Goal: Transaction & Acquisition: Book appointment/travel/reservation

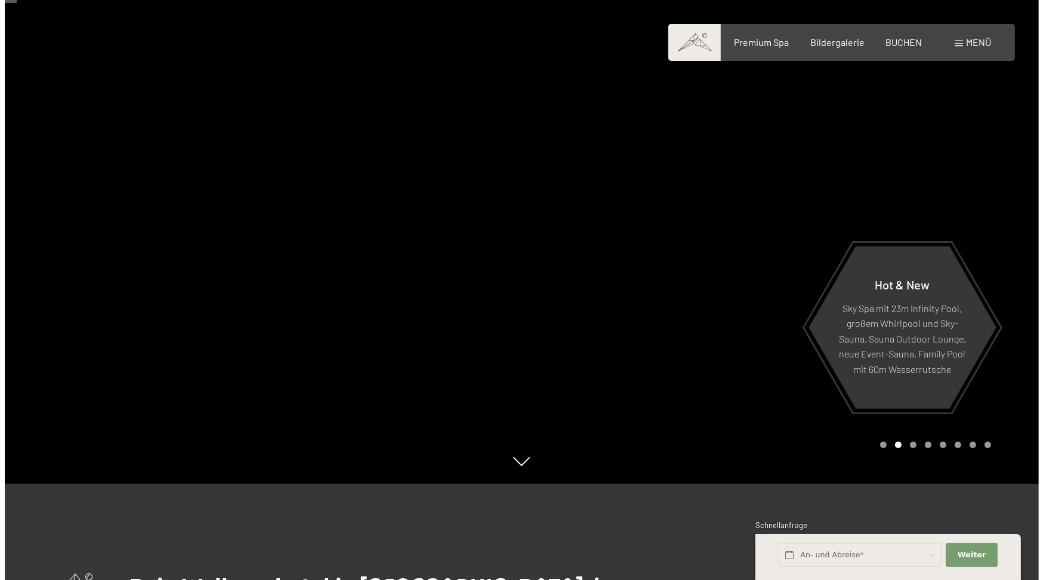
scroll to position [57, 0]
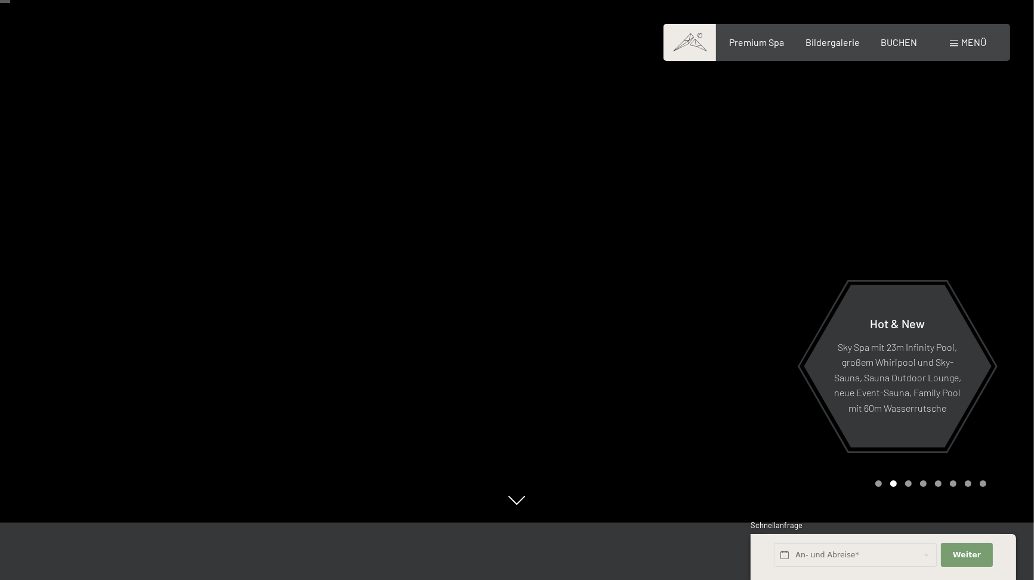
click at [954, 42] on span at bounding box center [954, 44] width 8 height 6
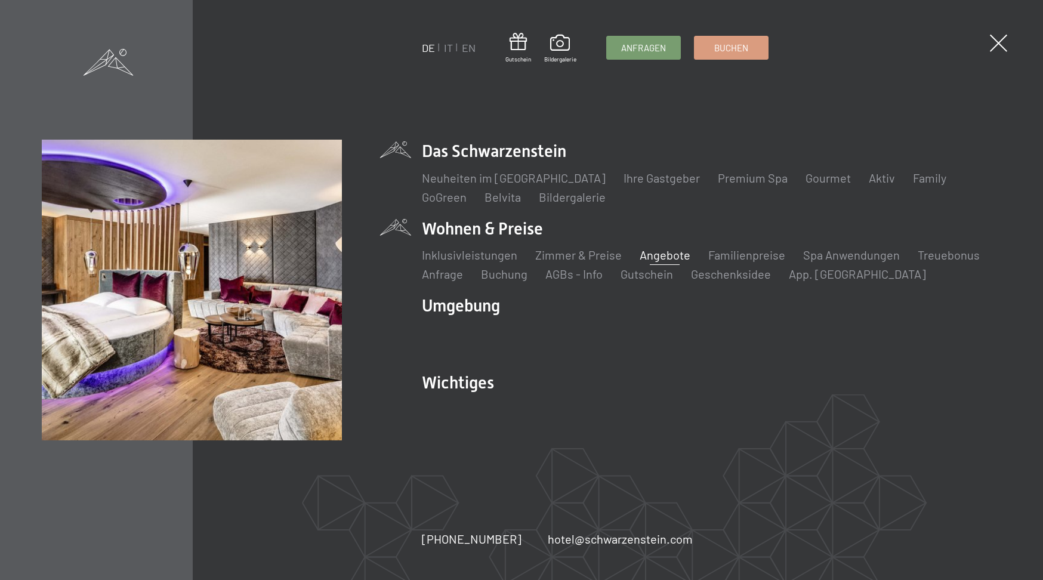
click at [652, 256] on link "Angebote" at bounding box center [664, 255] width 51 height 14
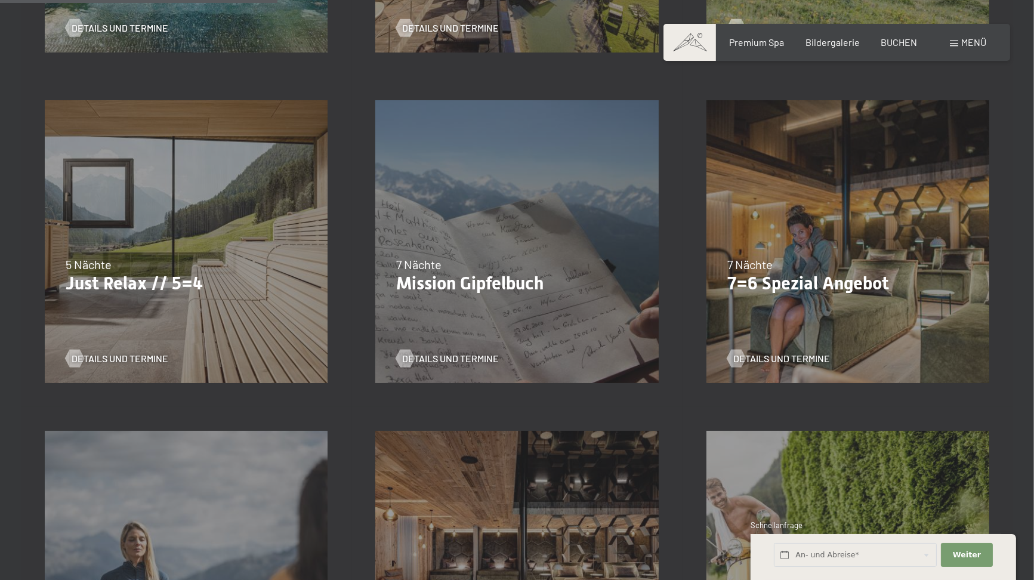
scroll to position [628, 0]
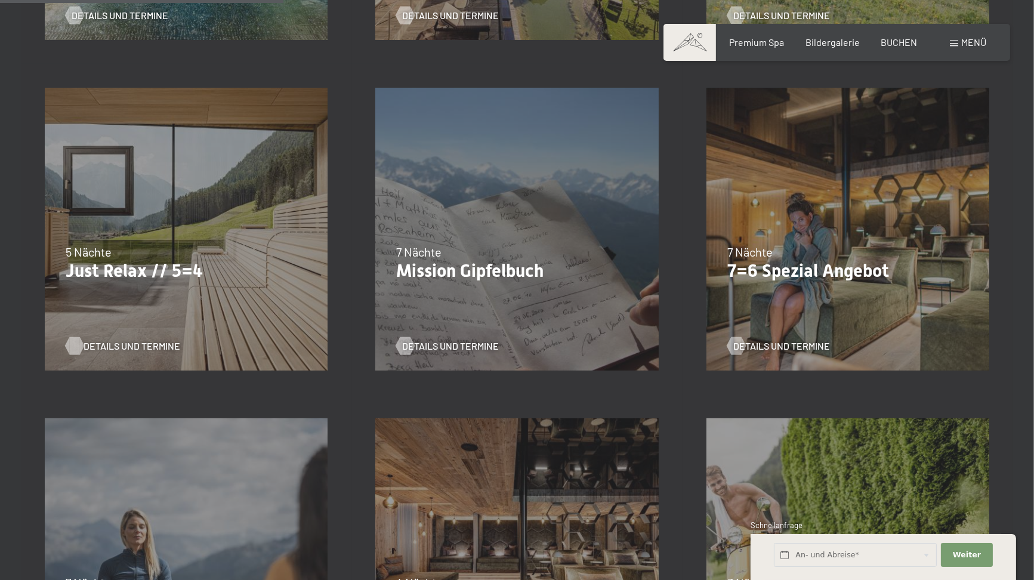
click at [99, 344] on span "Details und Termine" at bounding box center [131, 345] width 97 height 13
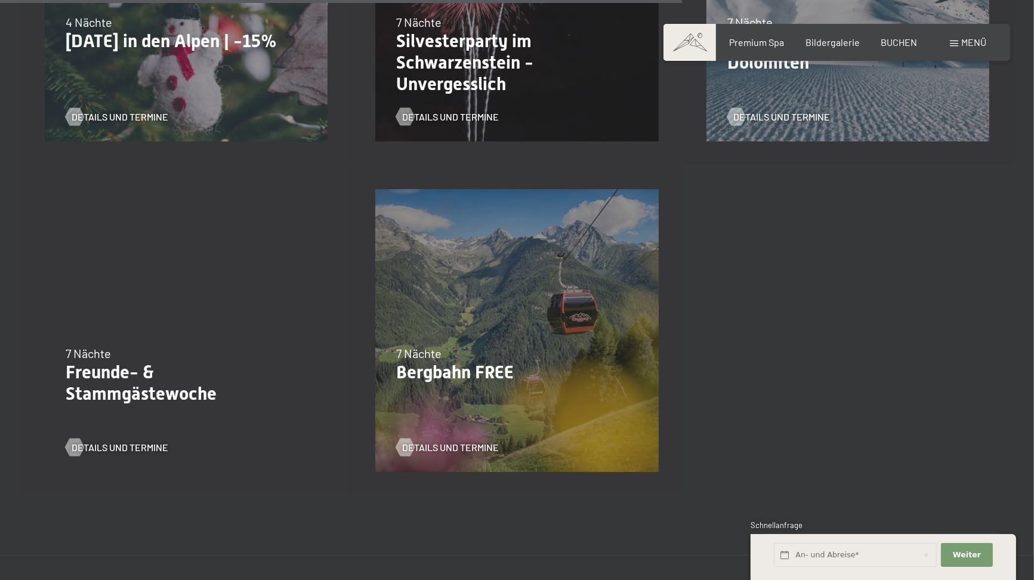
scroll to position [1529, 0]
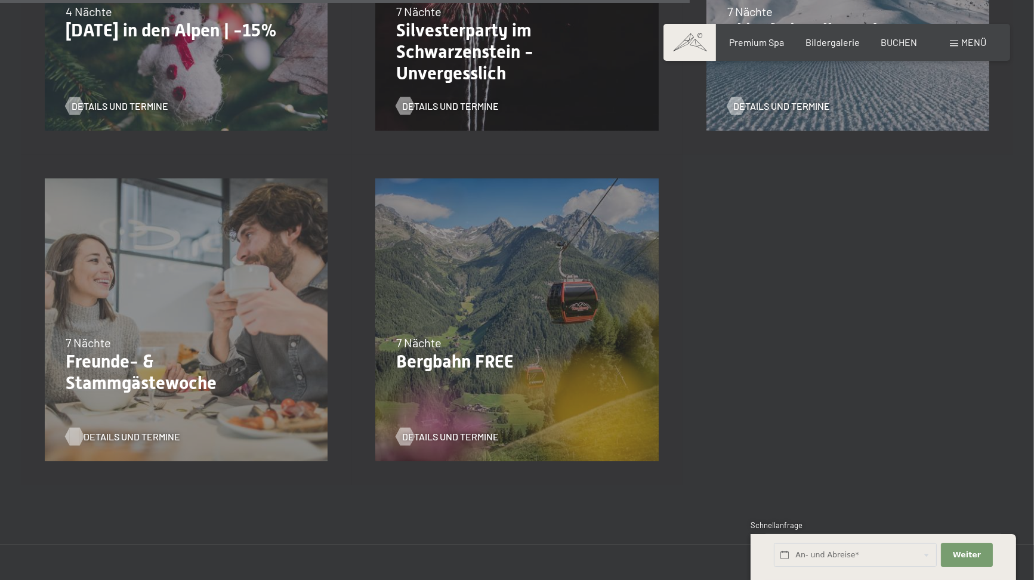
click at [129, 435] on span "Details und Termine" at bounding box center [131, 436] width 97 height 13
click at [444, 441] on span "Details und Termine" at bounding box center [462, 436] width 97 height 13
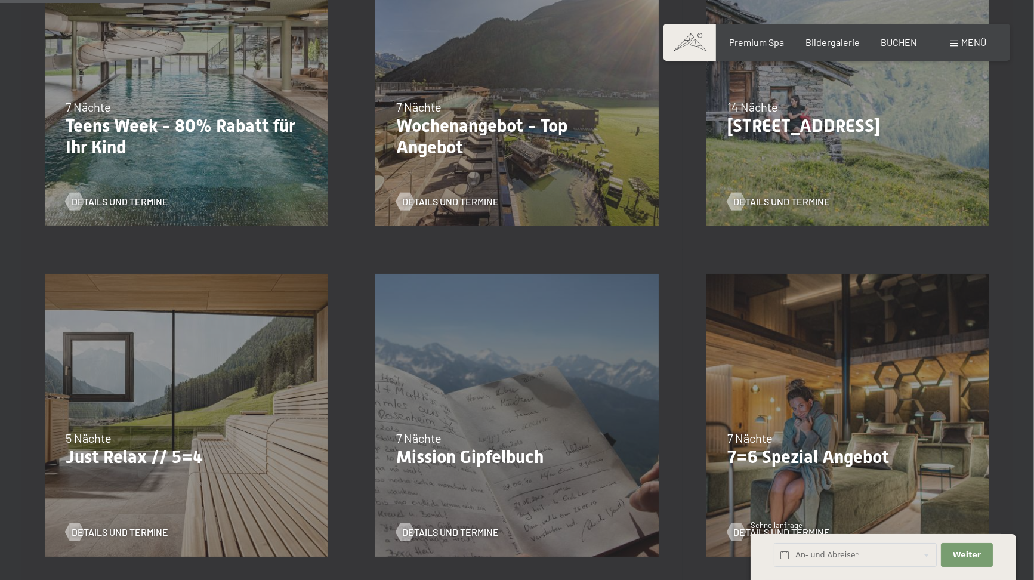
scroll to position [431, 0]
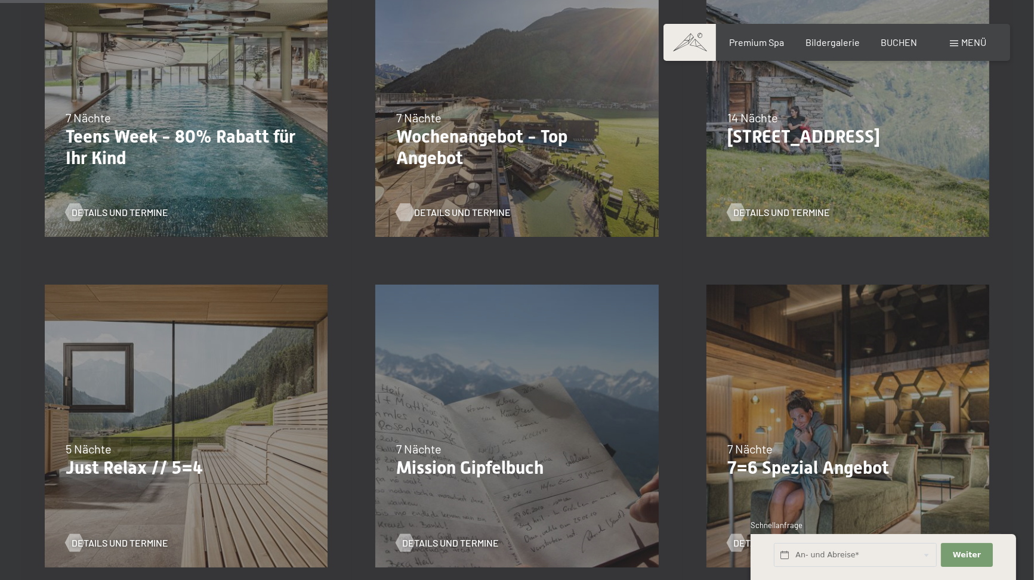
click at [459, 211] on span "Details und Termine" at bounding box center [462, 212] width 97 height 13
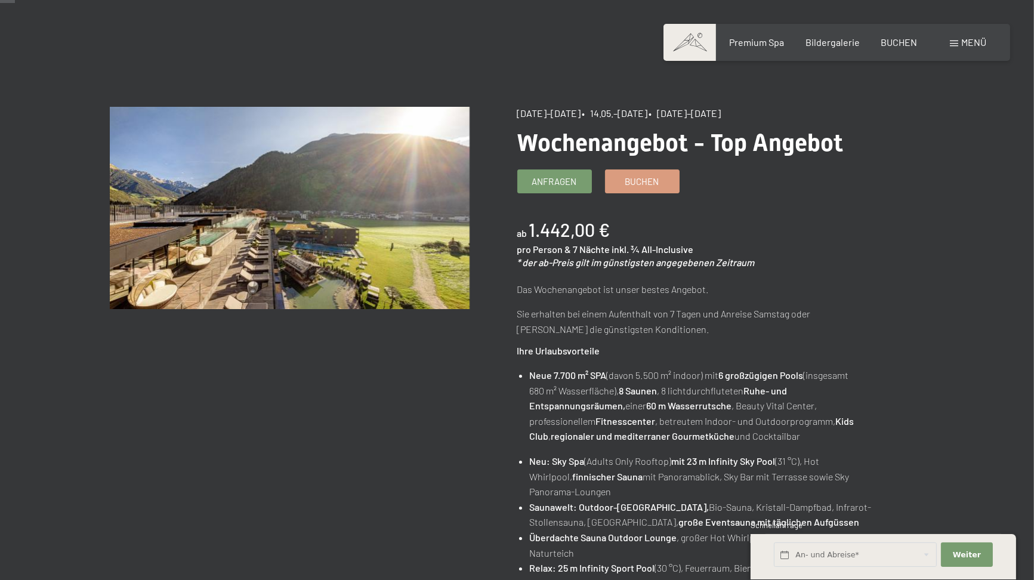
scroll to position [5, 0]
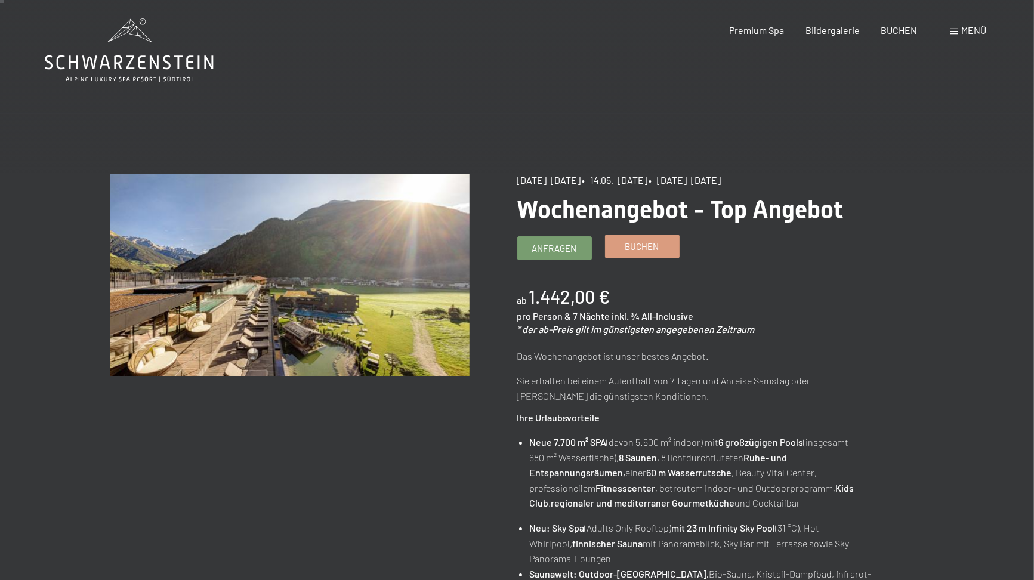
click at [640, 250] on span "Buchen" at bounding box center [642, 246] width 34 height 13
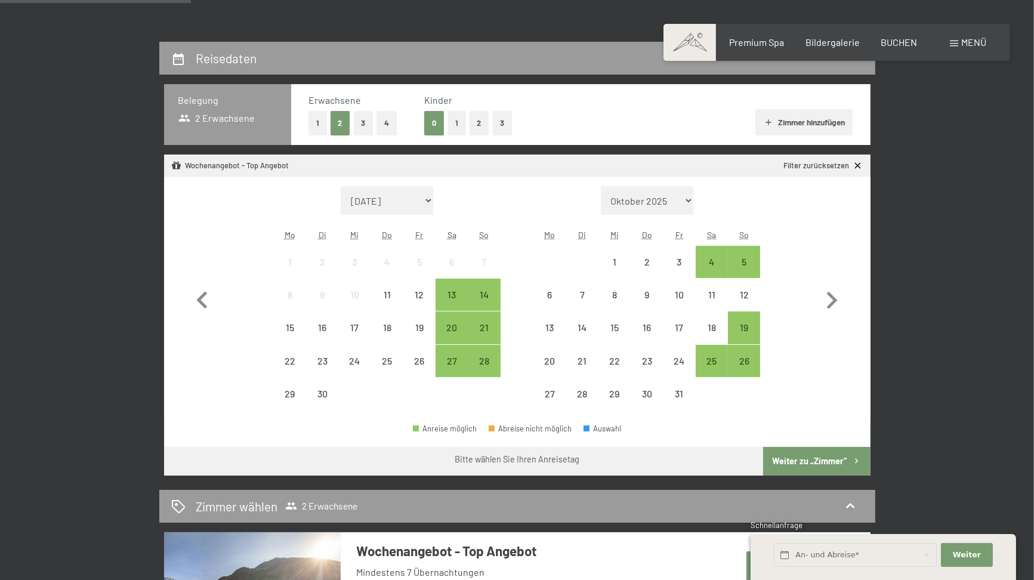
scroll to position [245, 0]
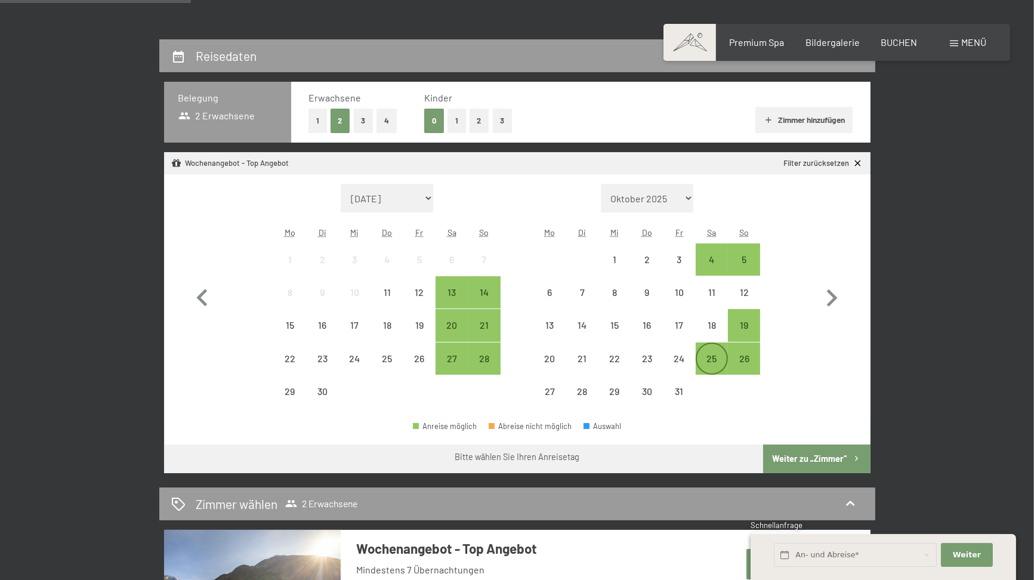
click at [709, 358] on div "25" at bounding box center [712, 369] width 30 height 30
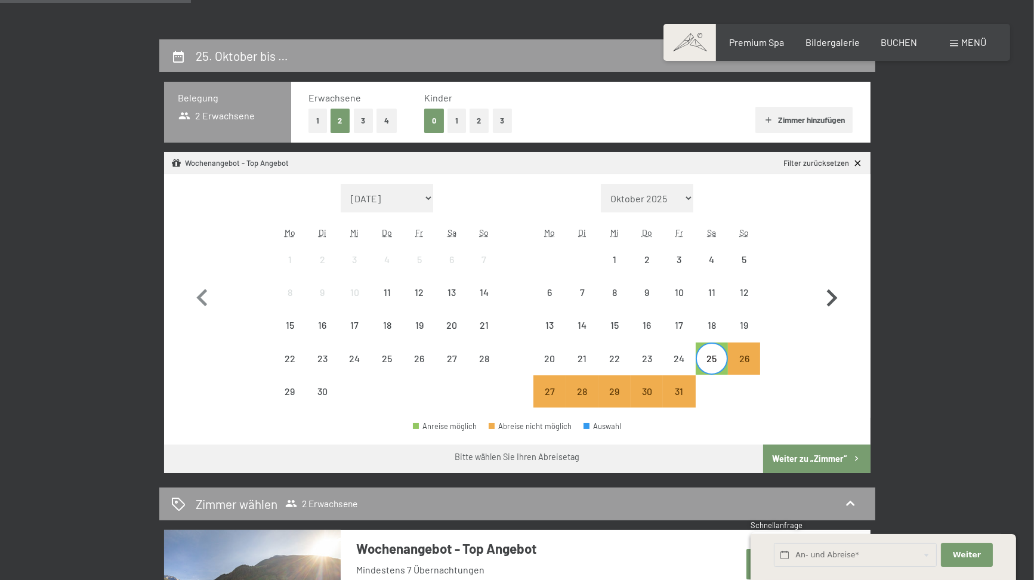
click at [828, 296] on icon "button" at bounding box center [831, 298] width 35 height 35
select select "2025-10-01"
select select "2025-11-01"
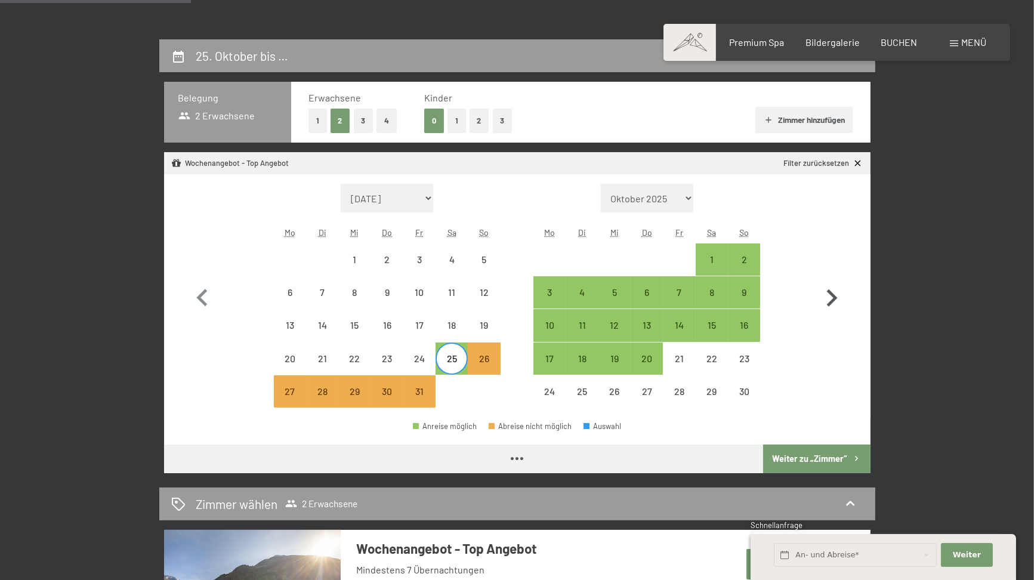
select select "2025-10-01"
select select "2025-11-01"
click at [710, 259] on div "1" at bounding box center [712, 270] width 30 height 30
select select "2025-10-01"
select select "2025-11-01"
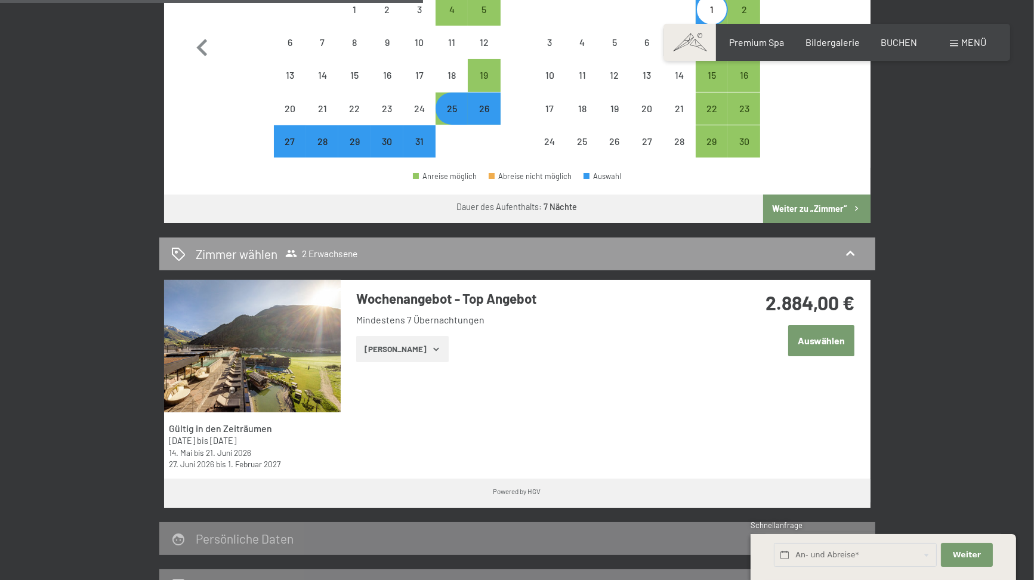
scroll to position [578, 0]
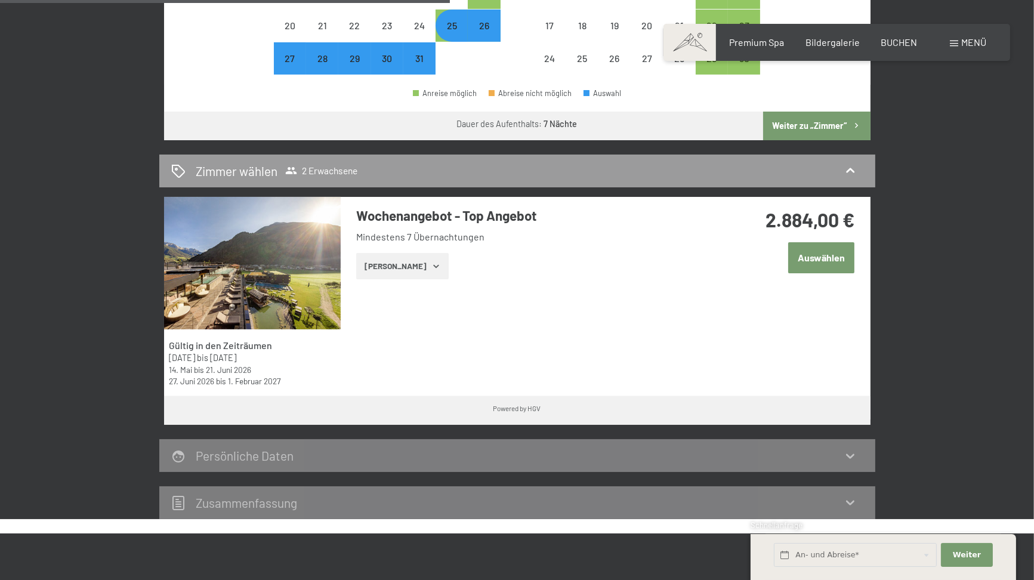
click at [801, 132] on button "Weiter zu „Zimmer“" at bounding box center [816, 126] width 107 height 29
select select "2025-10-01"
select select "2025-11-01"
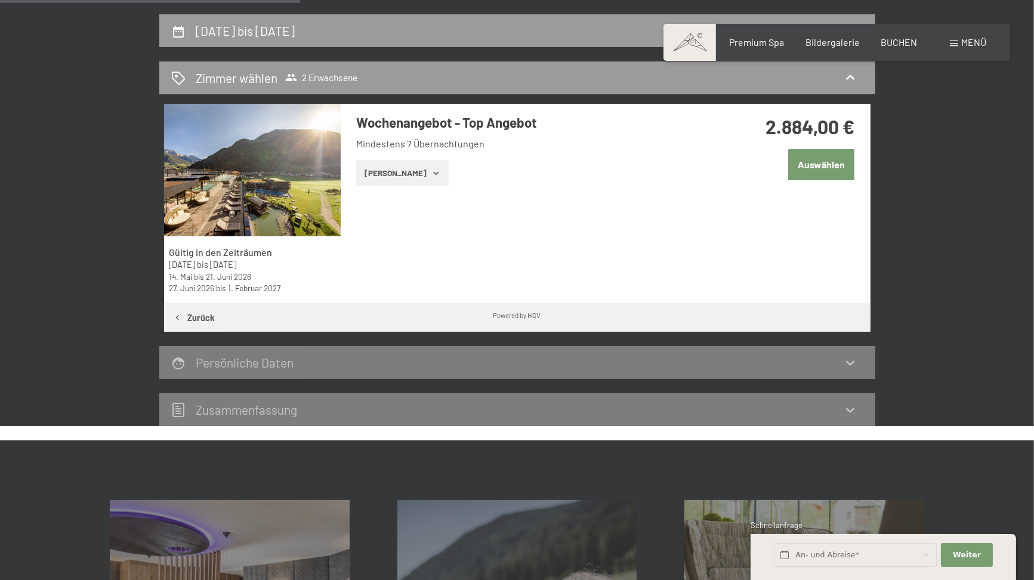
scroll to position [264, 0]
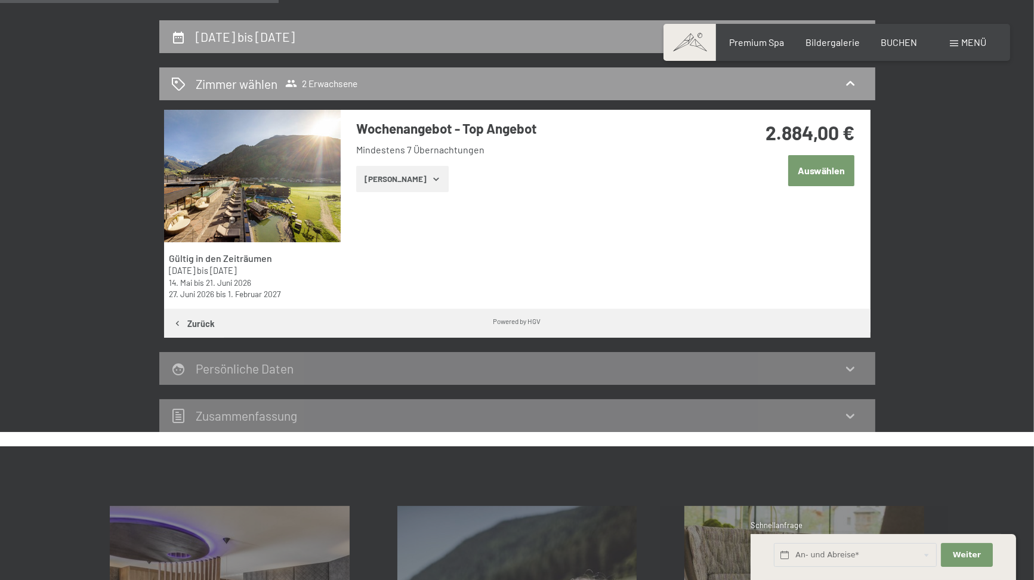
click at [431, 181] on icon "button" at bounding box center [436, 179] width 10 height 10
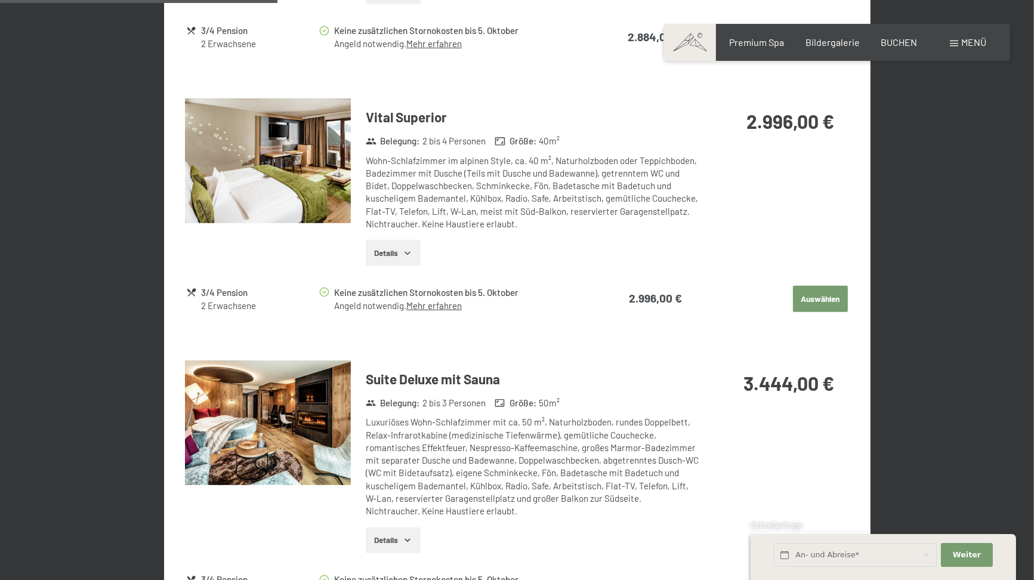
scroll to position [791, 0]
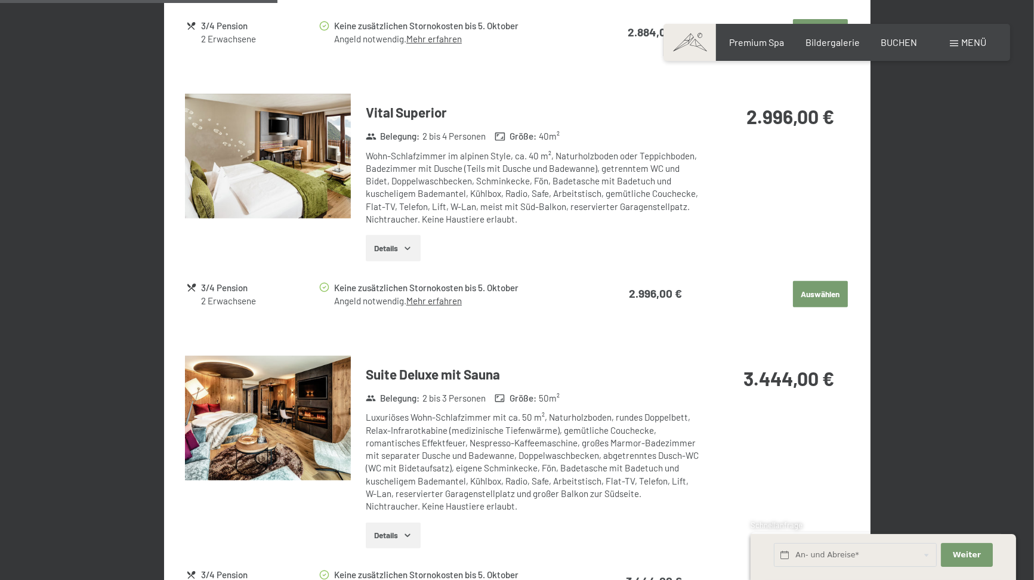
click at [388, 245] on button "Details" at bounding box center [393, 248] width 54 height 26
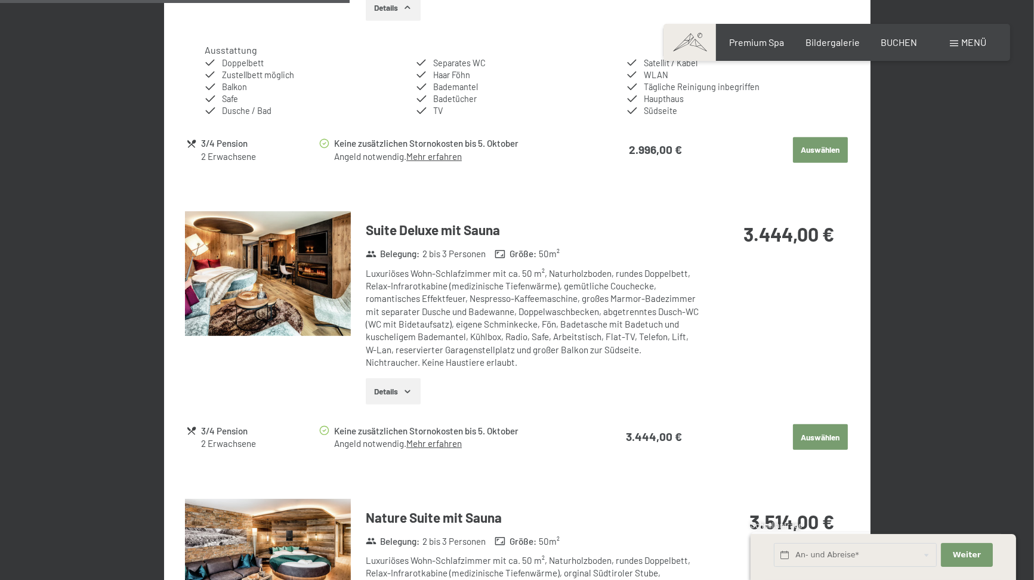
scroll to position [1033, 0]
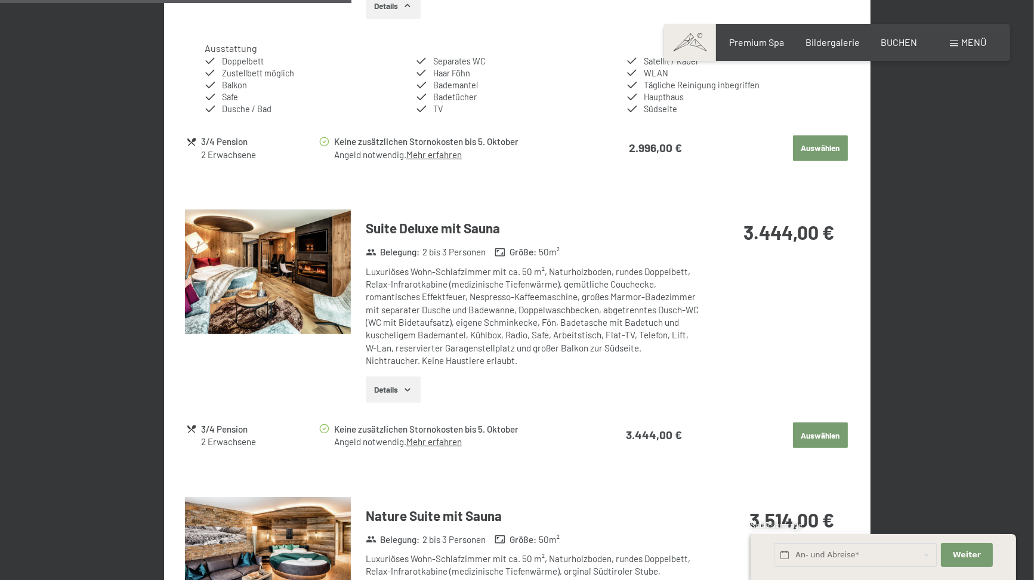
click at [388, 384] on button "Details" at bounding box center [393, 389] width 54 height 26
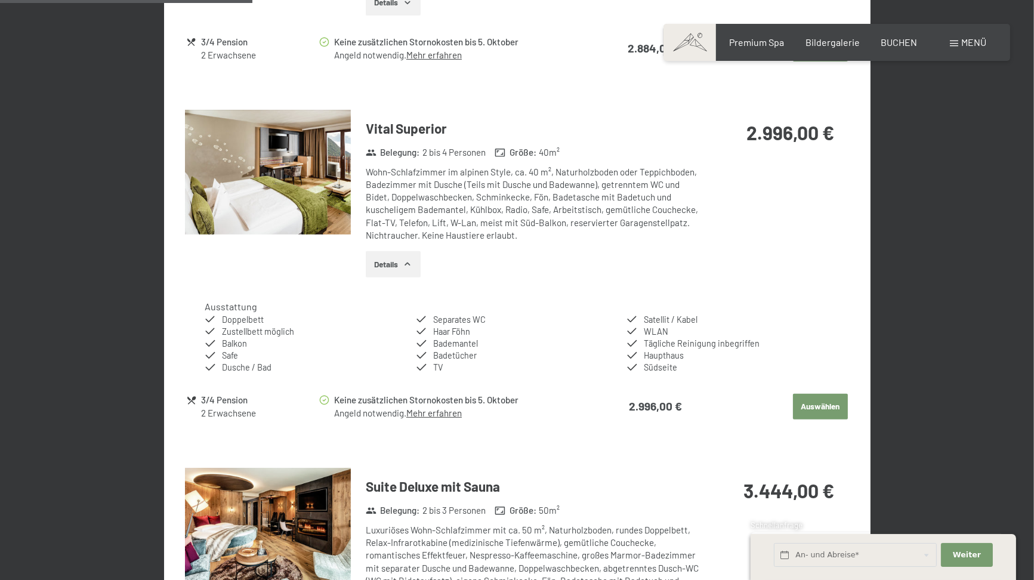
scroll to position [772, 0]
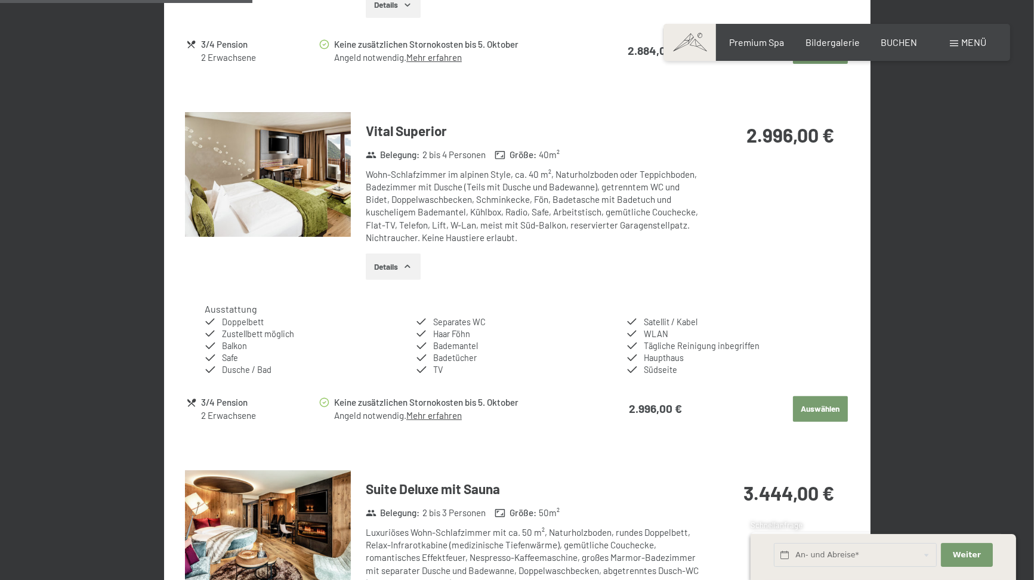
click at [222, 193] on img at bounding box center [268, 174] width 166 height 125
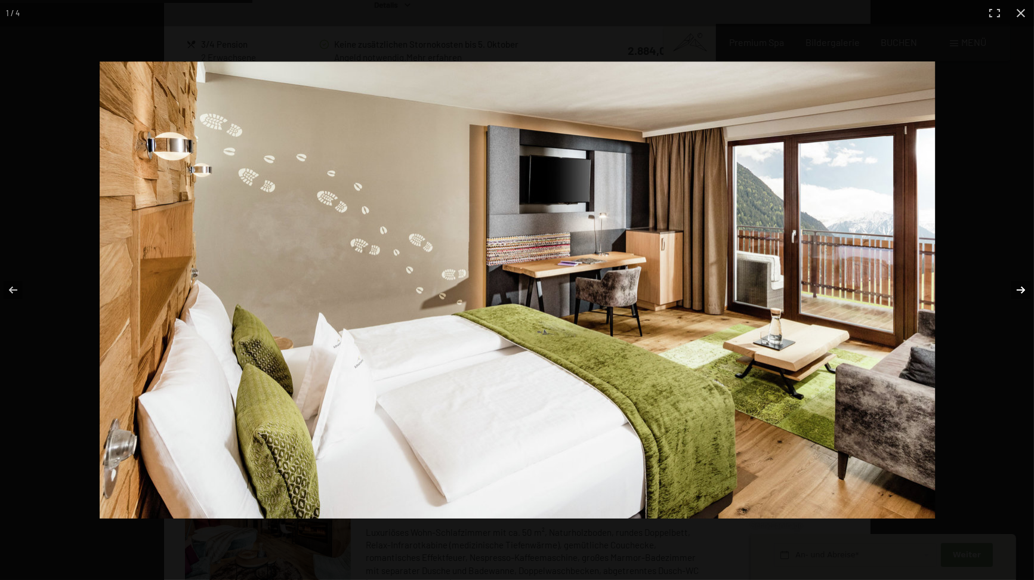
click at [1023, 290] on button "button" at bounding box center [1013, 290] width 42 height 60
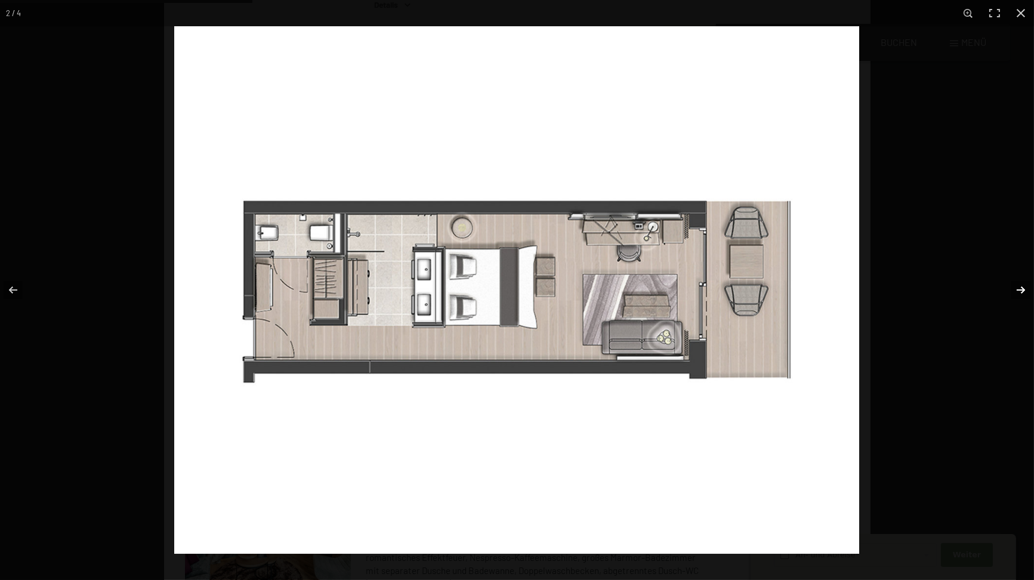
click at [1021, 282] on button "button" at bounding box center [1013, 290] width 42 height 60
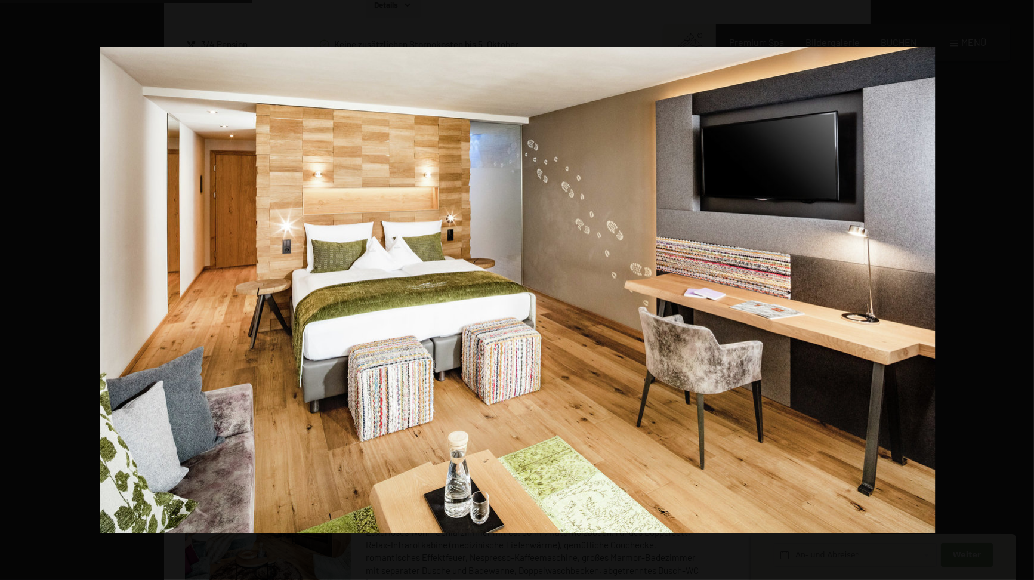
click at [1021, 282] on button "button" at bounding box center [1013, 290] width 42 height 60
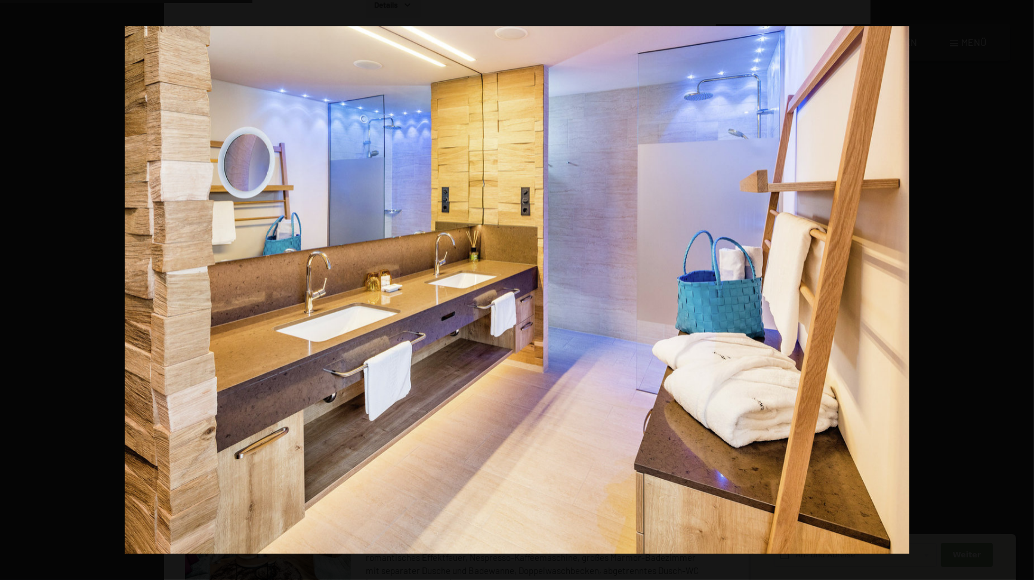
click at [1021, 282] on button "button" at bounding box center [1013, 290] width 42 height 60
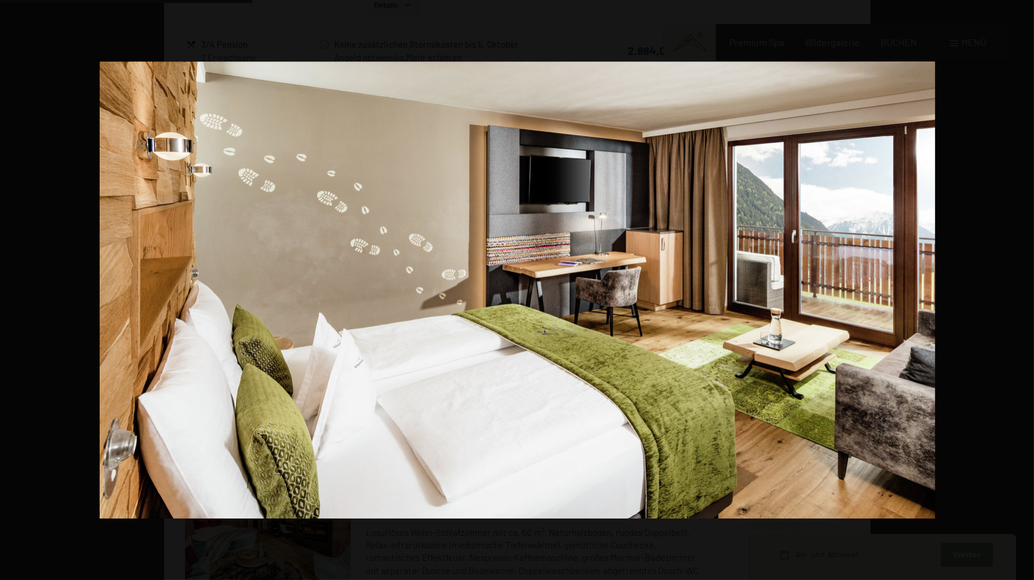
click at [1021, 282] on button "button" at bounding box center [1013, 290] width 42 height 60
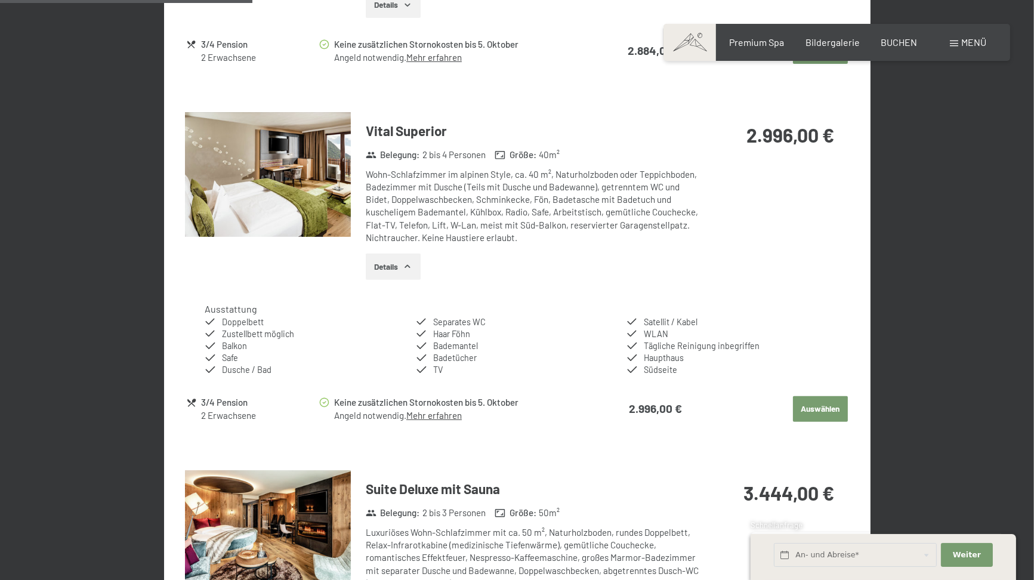
click at [0, 0] on button "button" at bounding box center [0, 0] width 0 height 0
click at [449, 412] on link "Mehr erfahren" at bounding box center [433, 415] width 55 height 11
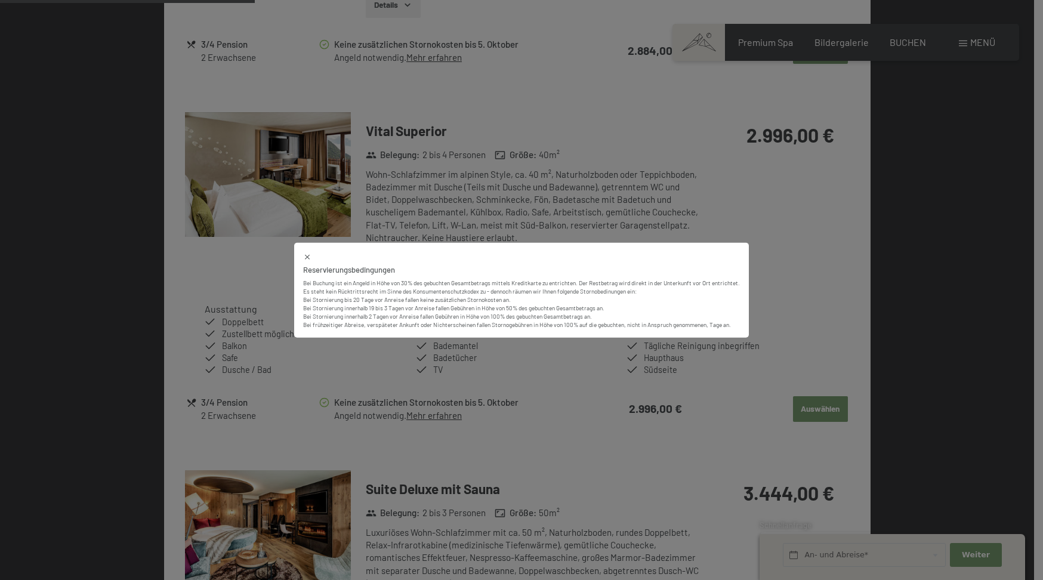
click at [587, 435] on div "Reservierungsbedingungen Bei Buchung ist ein Angeld in Höhe von 30% des gebucht…" at bounding box center [521, 290] width 1043 height 580
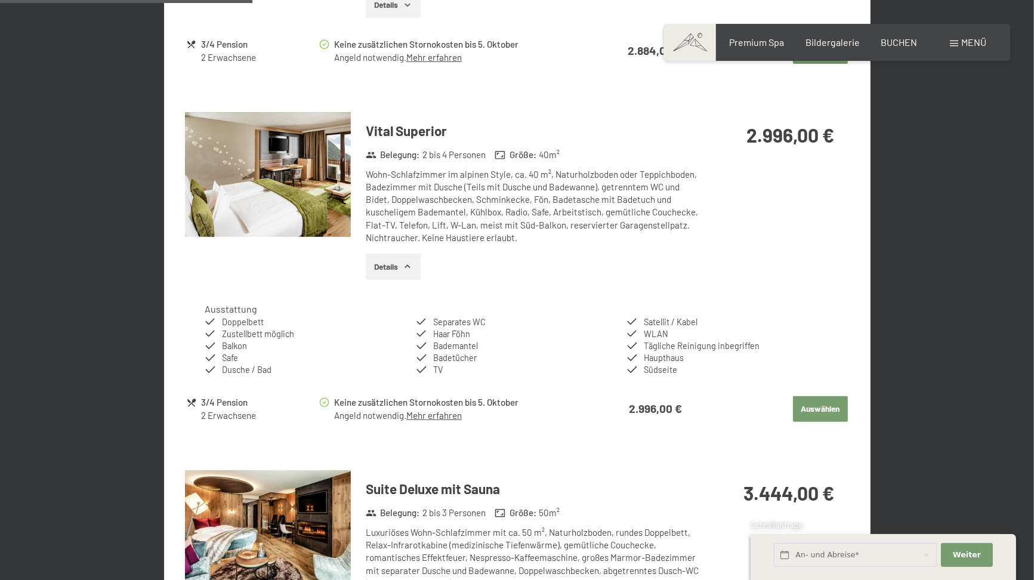
click at [828, 404] on button "Auswählen" at bounding box center [820, 409] width 55 height 26
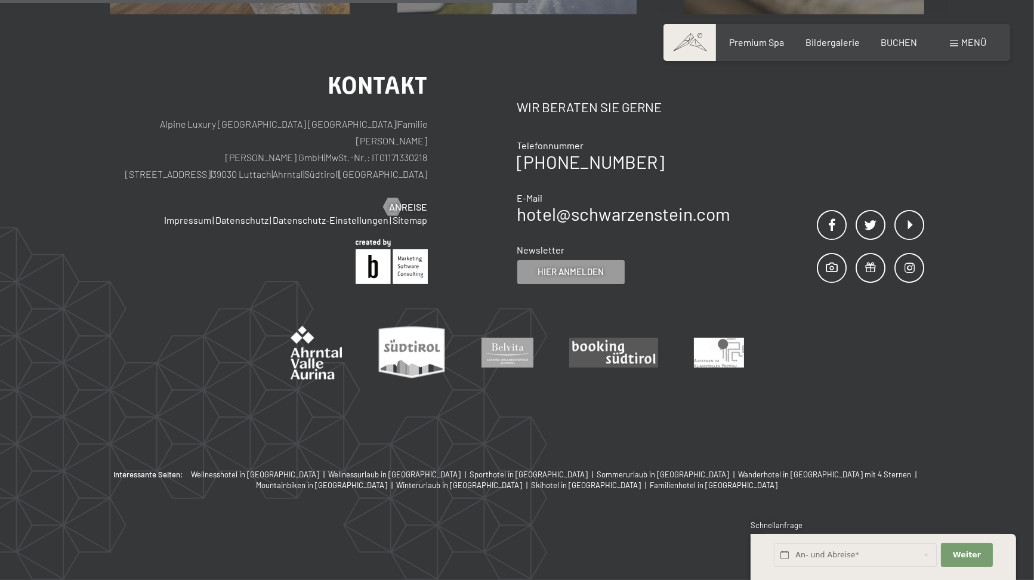
scroll to position [284, 0]
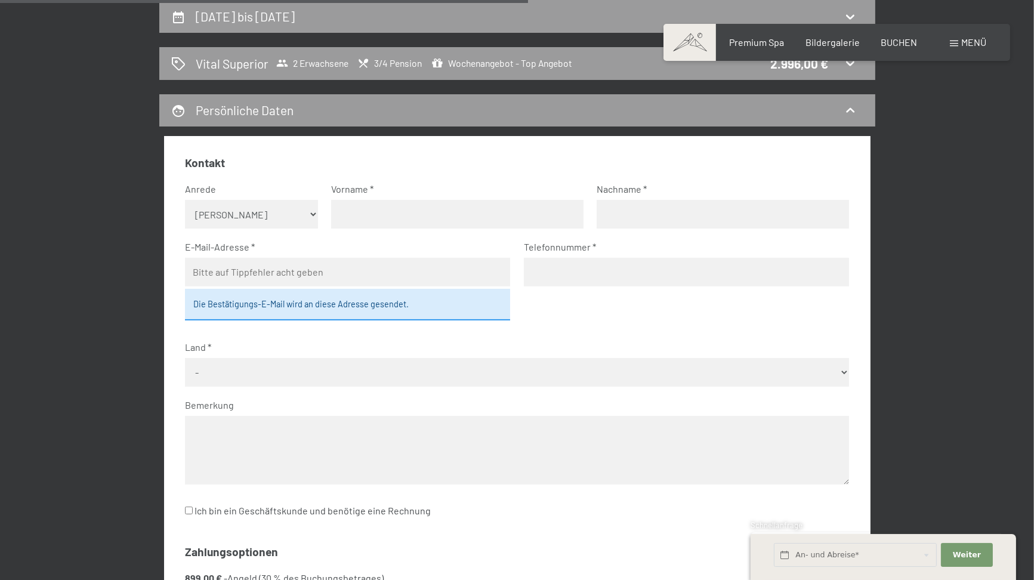
click at [261, 214] on select "Keine Angabe Frau Herr" at bounding box center [251, 214] width 133 height 29
select select "f"
click at [185, 200] on select "Keine Angabe Frau Herr" at bounding box center [251, 214] width 133 height 29
click at [351, 214] on input "text" at bounding box center [457, 214] width 252 height 29
type input "Sabrina"
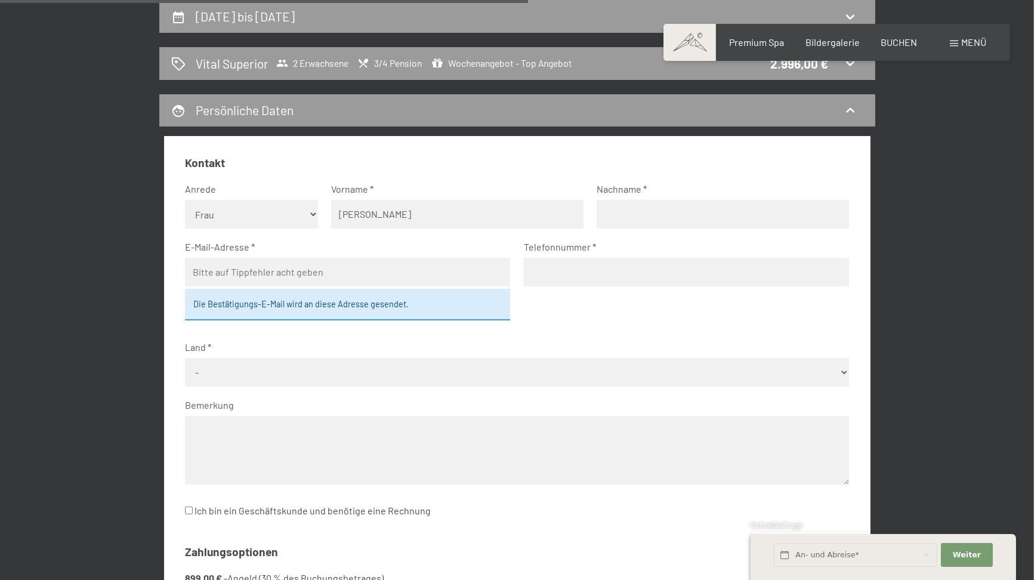
type input "Wilhelmer"
type input "sabrina.wilhelmer@hotmail.com"
type input "0789445082"
select select "CHE"
click at [413, 305] on div "Die Bestätigungs-E-Mail wird an diese Adresse gesendet." at bounding box center [347, 304] width 325 height 31
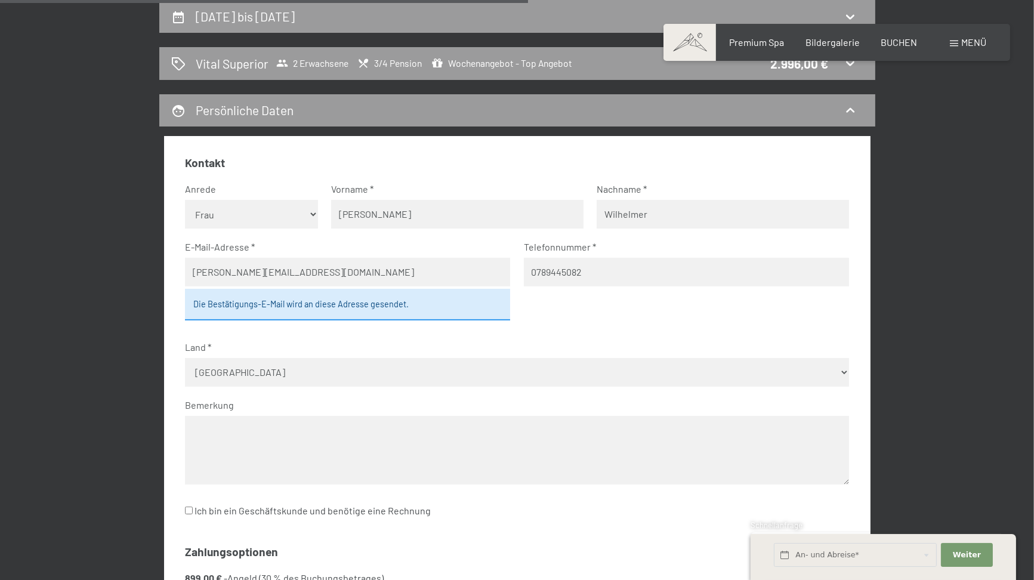
click at [370, 426] on textarea at bounding box center [517, 450] width 664 height 69
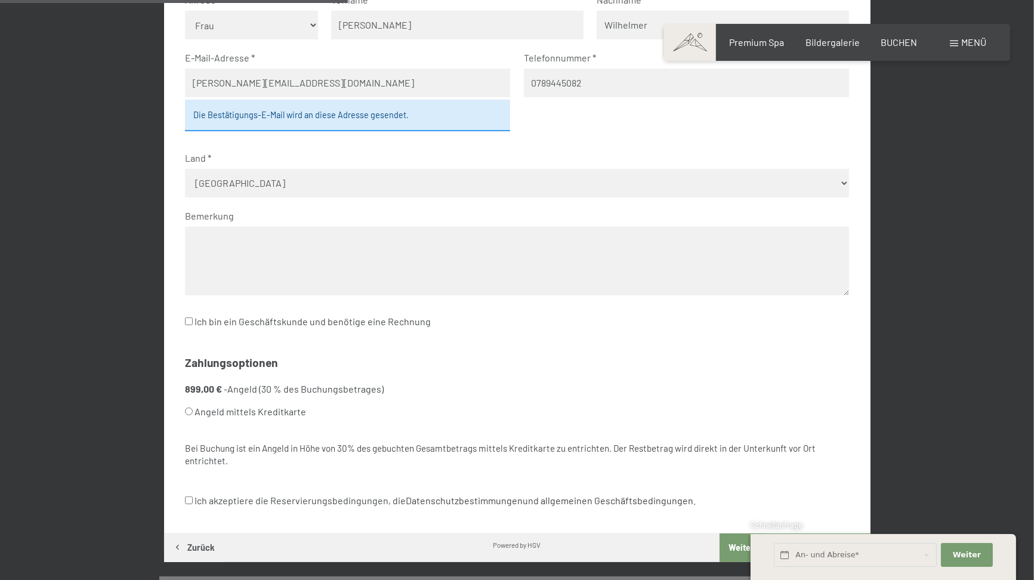
scroll to position [475, 0]
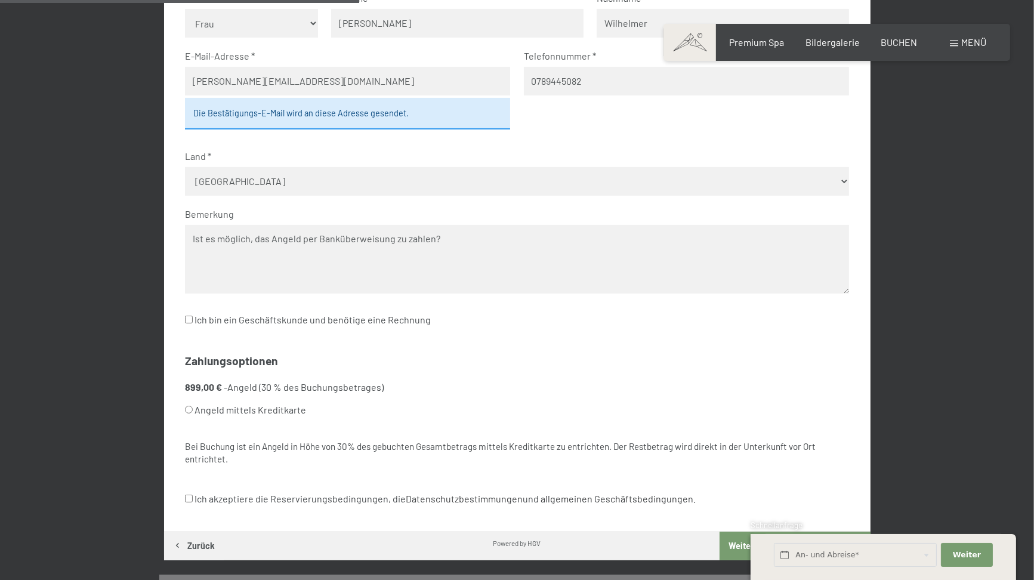
type textarea "Ist es möglich, das Angeld per Banküberweisung zu zahlen?"
click at [187, 496] on input "Ich akzeptiere die Reservierungsbedingungen, die Datenschutzbestimmungen und al…" at bounding box center [189, 498] width 8 height 8
checkbox input "true"
click at [191, 316] on input "Ich bin ein Geschäftskunde und benötige eine Rechnung" at bounding box center [189, 320] width 8 height 8
checkbox input "true"
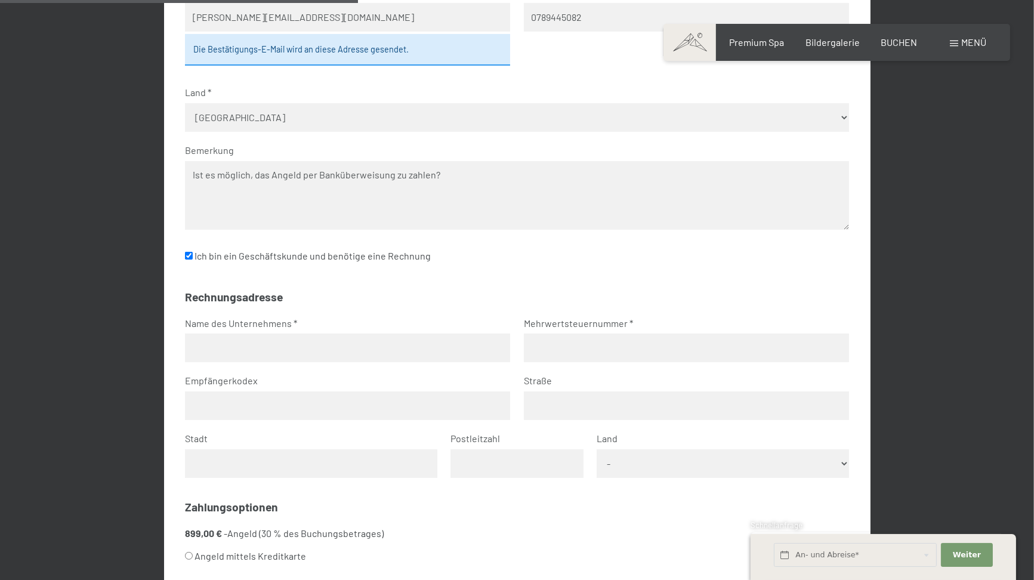
scroll to position [547, 0]
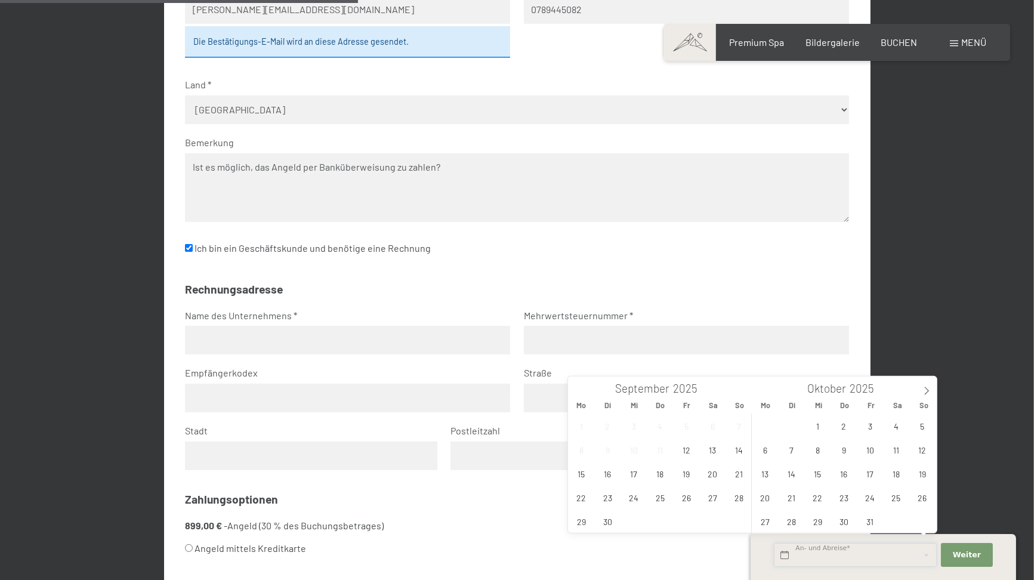
click at [923, 550] on input "text" at bounding box center [855, 555] width 163 height 24
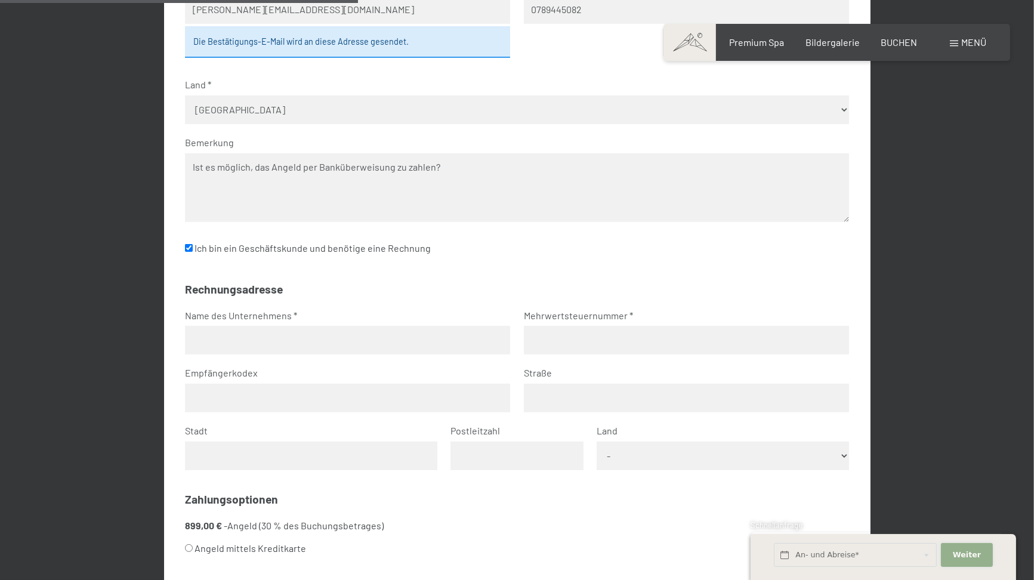
click at [961, 550] on span "Weiter" at bounding box center [966, 554] width 28 height 11
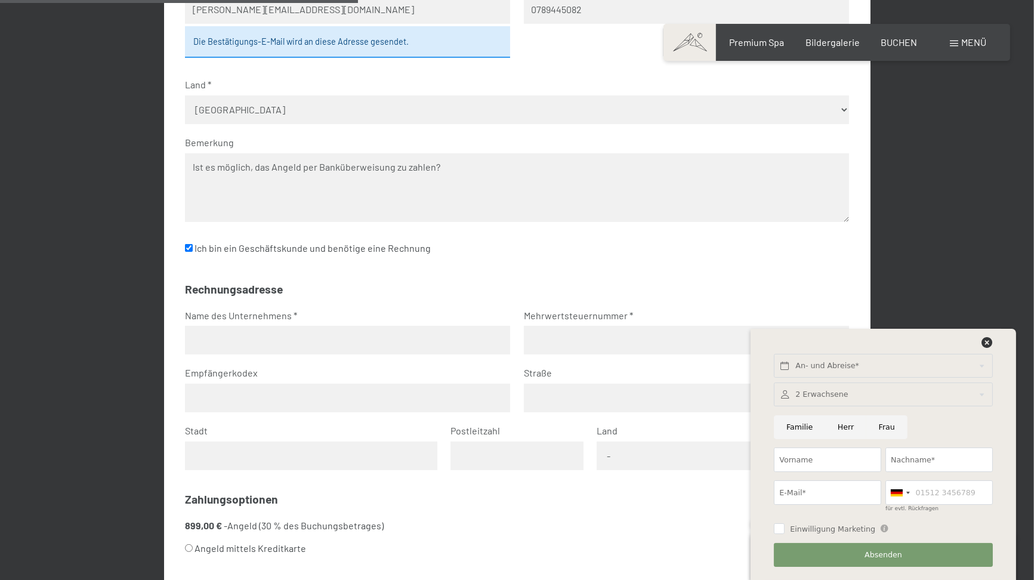
click at [966, 272] on div "25. Oktober bis 1. November 2025 Vital Superior 2 Erwachsene 3/4 Pension Wochen…" at bounding box center [517, 242] width 904 height 1008
click at [985, 342] on icon at bounding box center [987, 342] width 11 height 11
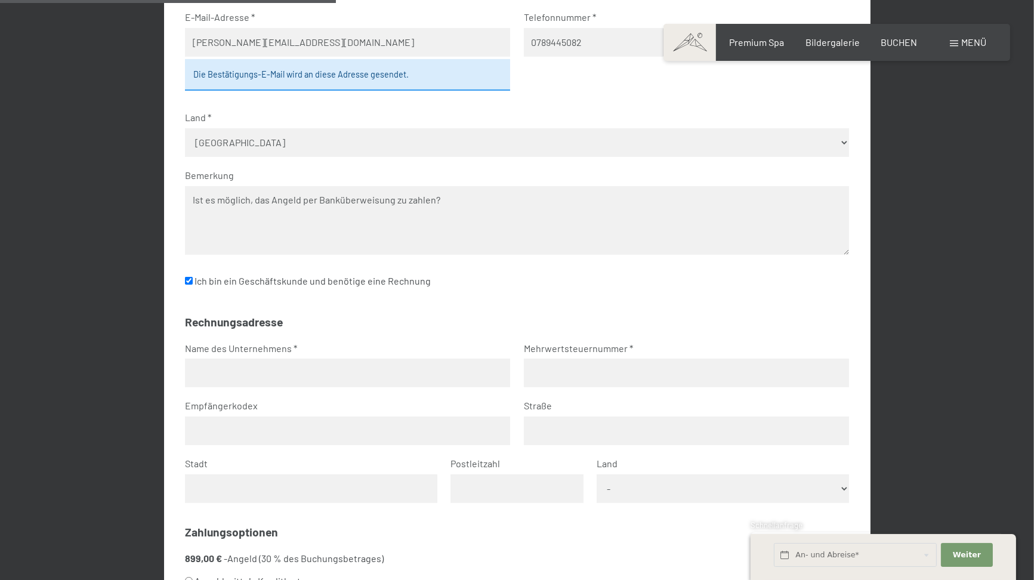
scroll to position [513, 0]
drag, startPoint x: 470, startPoint y: 210, endPoint x: 167, endPoint y: 194, distance: 303.4
click at [167, 194] on div "Kontakt Anrede Keine Angabe Frau Herr Vorname Sabrina Nachname Wilhelmer E-Mail…" at bounding box center [517, 306] width 706 height 796
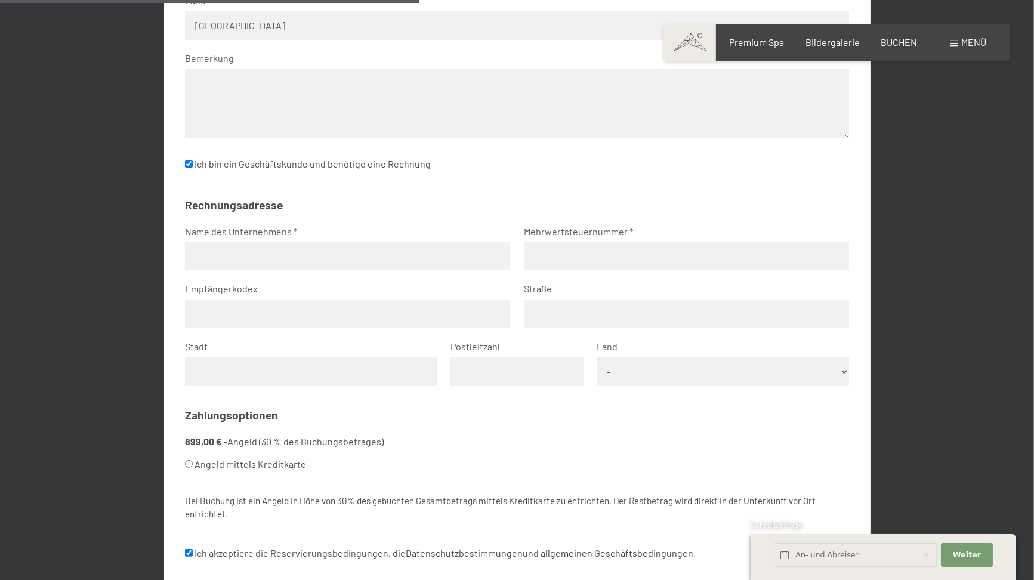
scroll to position [640, 0]
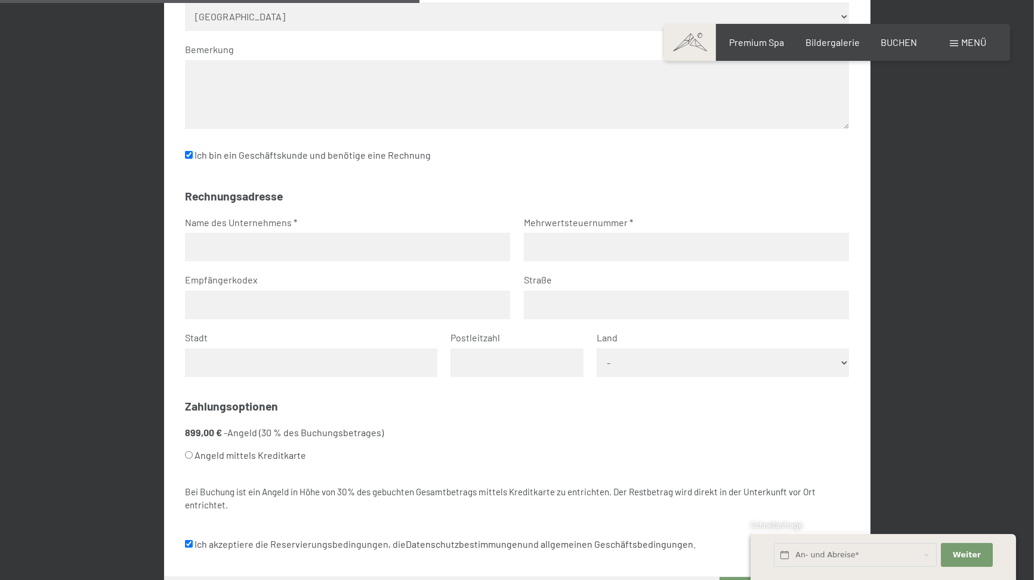
click at [194, 455] on label "Angeld mittels Kreditkarte" at bounding box center [502, 455] width 635 height 23
click at [193, 455] on input "Angeld mittels Kreditkarte" at bounding box center [189, 455] width 8 height 8
radio input "true"
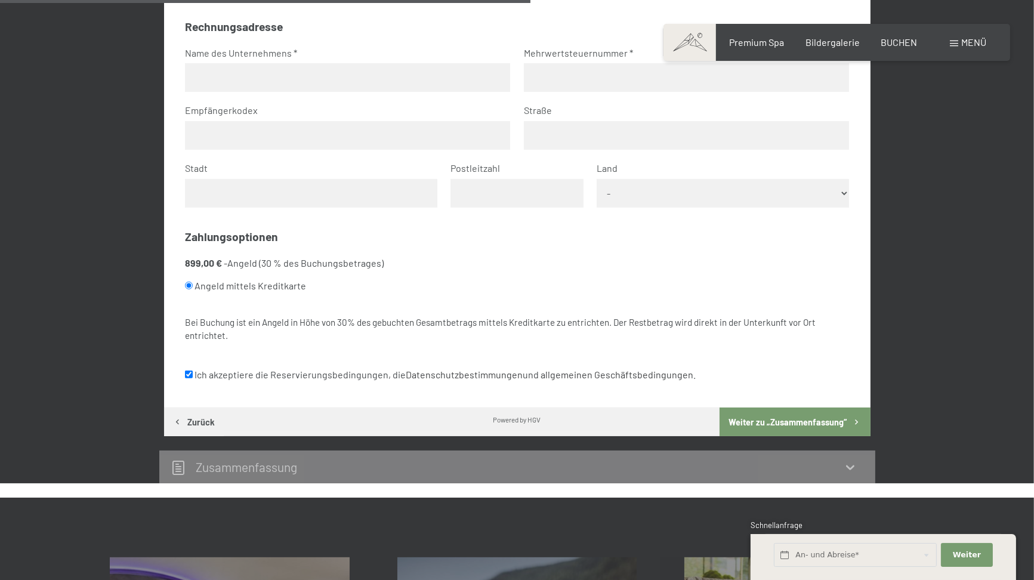
scroll to position [821, 0]
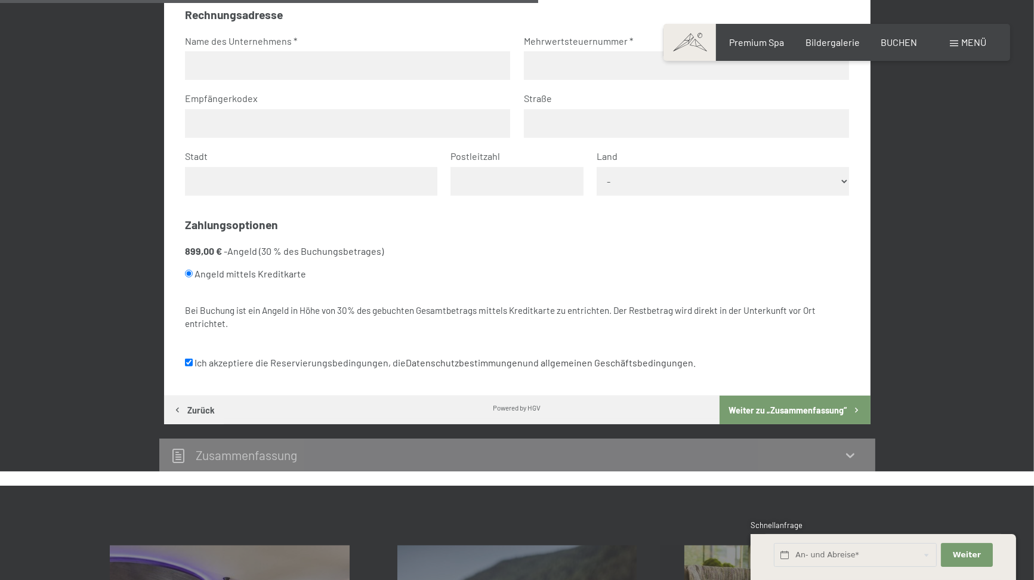
click at [807, 410] on button "Weiter zu „Zusammen­fassung“" at bounding box center [794, 409] width 150 height 29
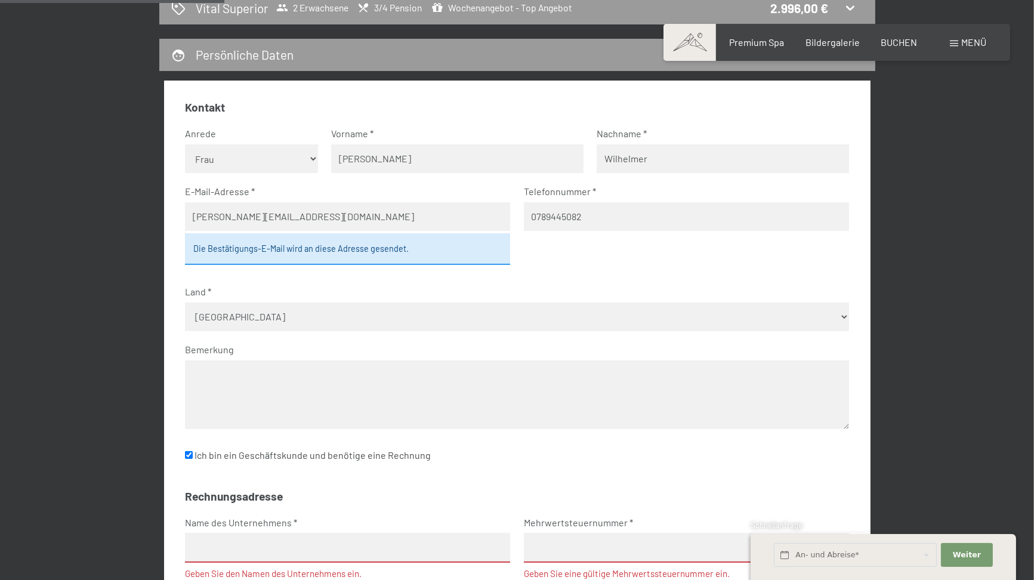
scroll to position [335, 0]
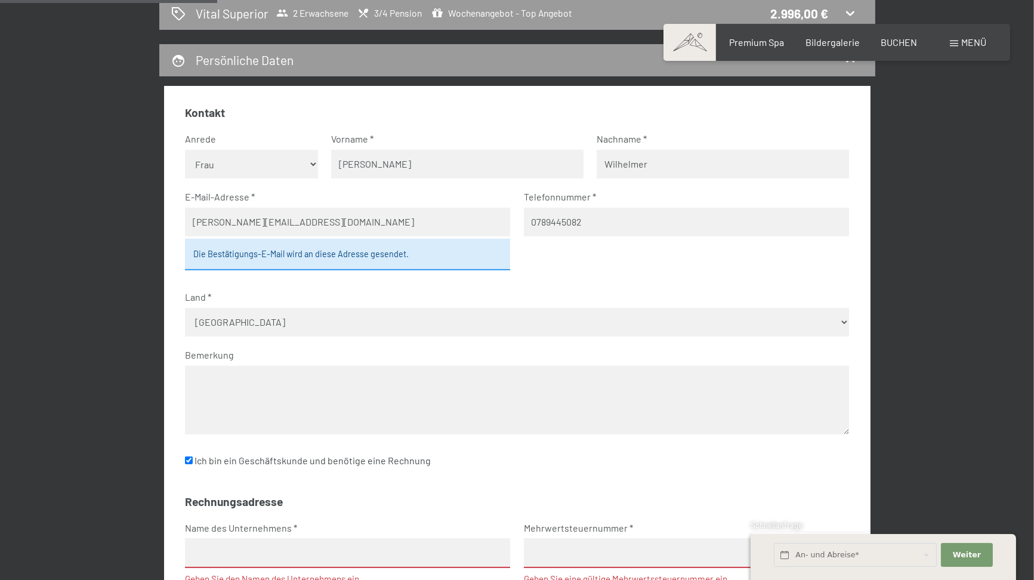
click at [741, 403] on textarea at bounding box center [517, 400] width 664 height 69
click at [185, 465] on label "Ich bin ein Geschäftskunde und benötige eine Rechnung" at bounding box center [308, 460] width 246 height 23
click at [185, 464] on input "Ich bin ein Geschäftskunde und benötige eine Rechnung" at bounding box center [189, 460] width 8 height 8
checkbox input "false"
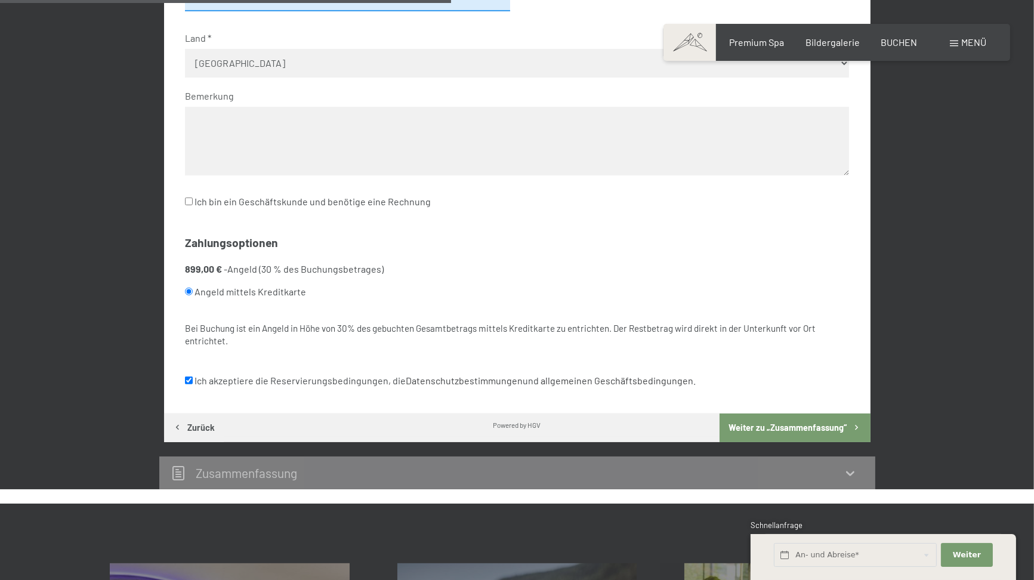
scroll to position [597, 0]
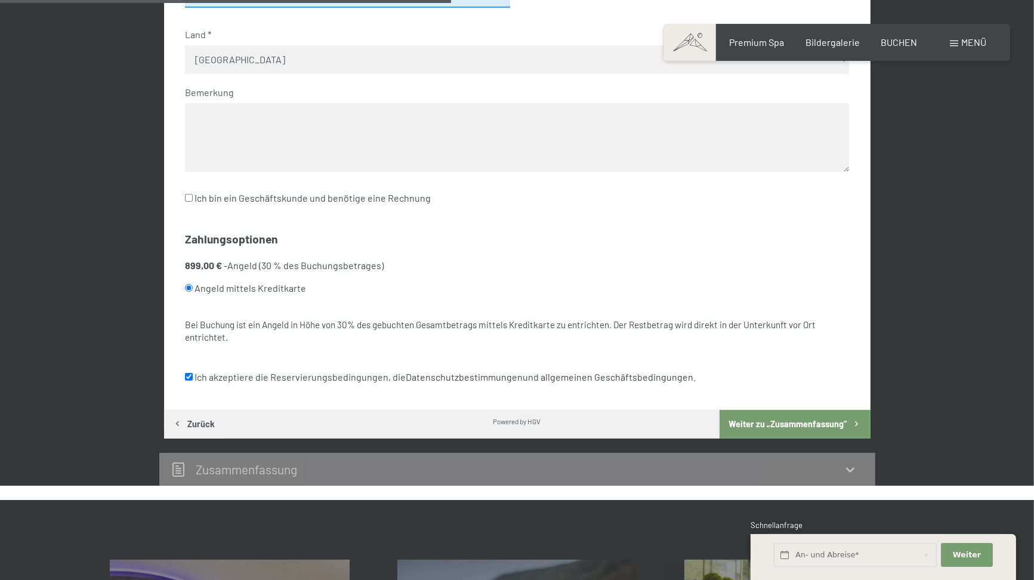
click at [805, 422] on button "Weiter zu „Zusammen­fassung“" at bounding box center [794, 424] width 150 height 29
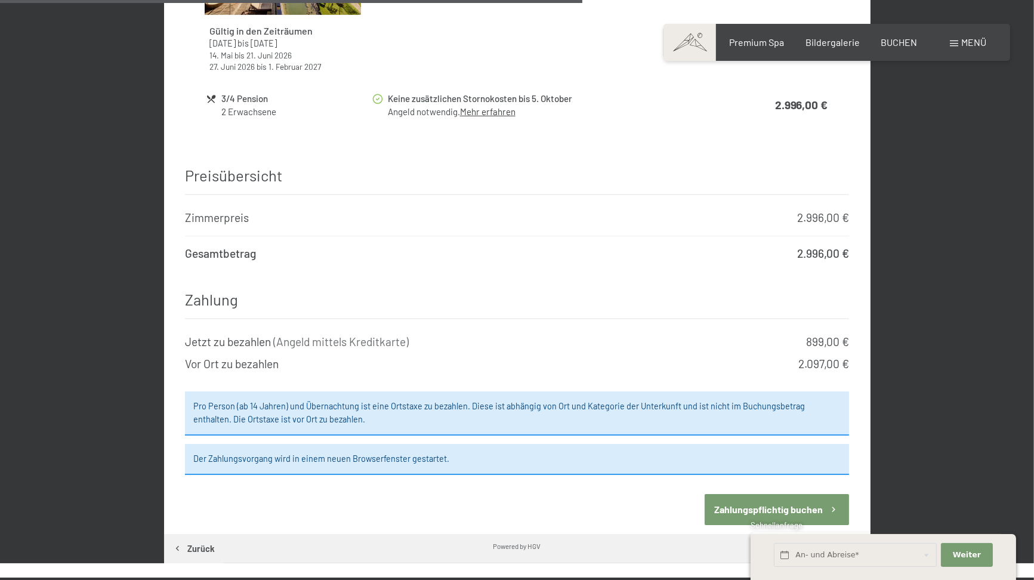
scroll to position [1056, 0]
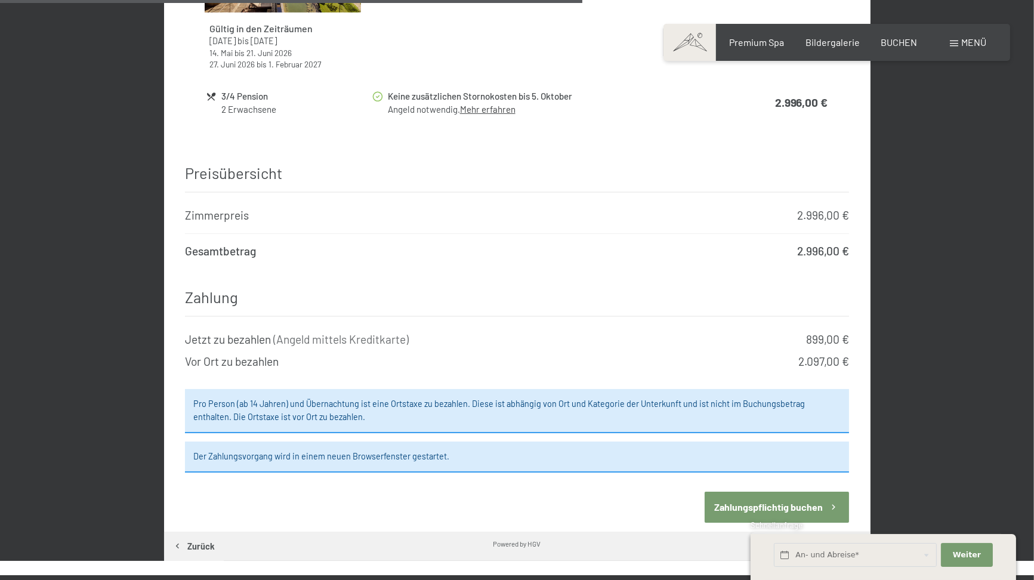
click at [769, 491] on button "Zahlungspflichtig buchen" at bounding box center [776, 506] width 144 height 30
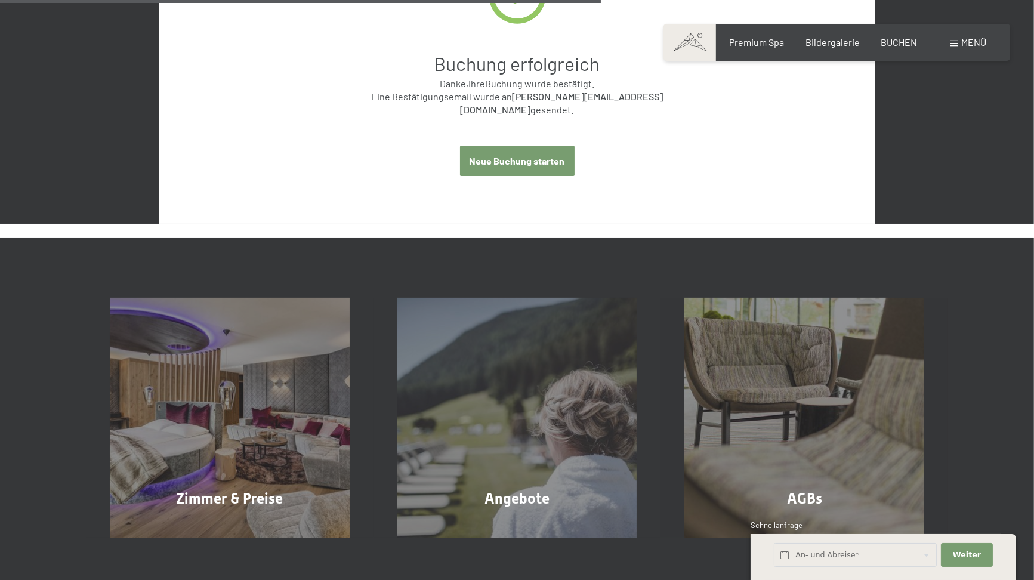
scroll to position [619, 0]
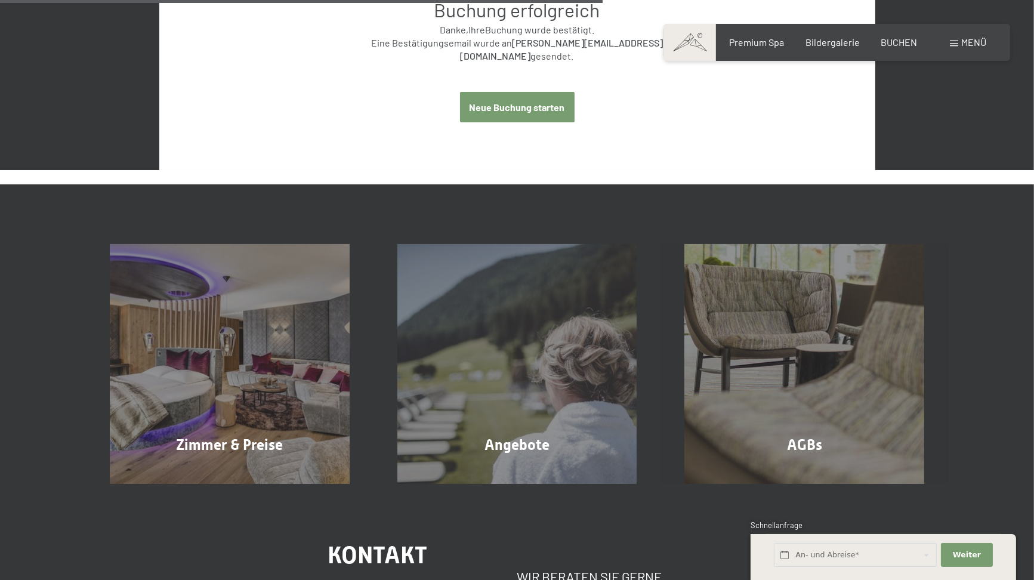
click at [817, 5] on section "Buchung erfolgreich Danke, Ihre Buchung wurde bestätigt. Eine Bestätigungsemail…" at bounding box center [517, 11] width 716 height 317
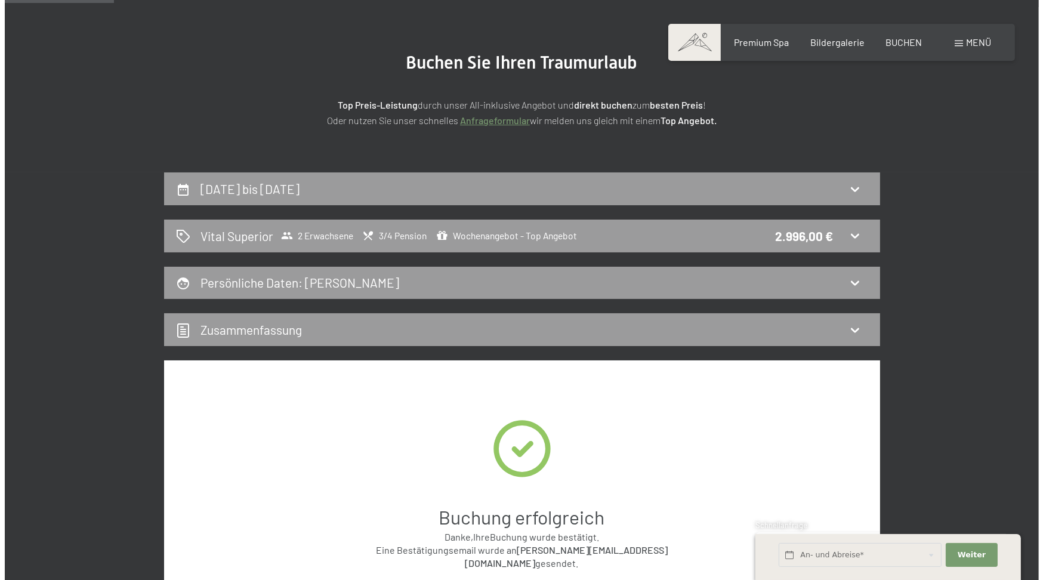
scroll to position [0, 0]
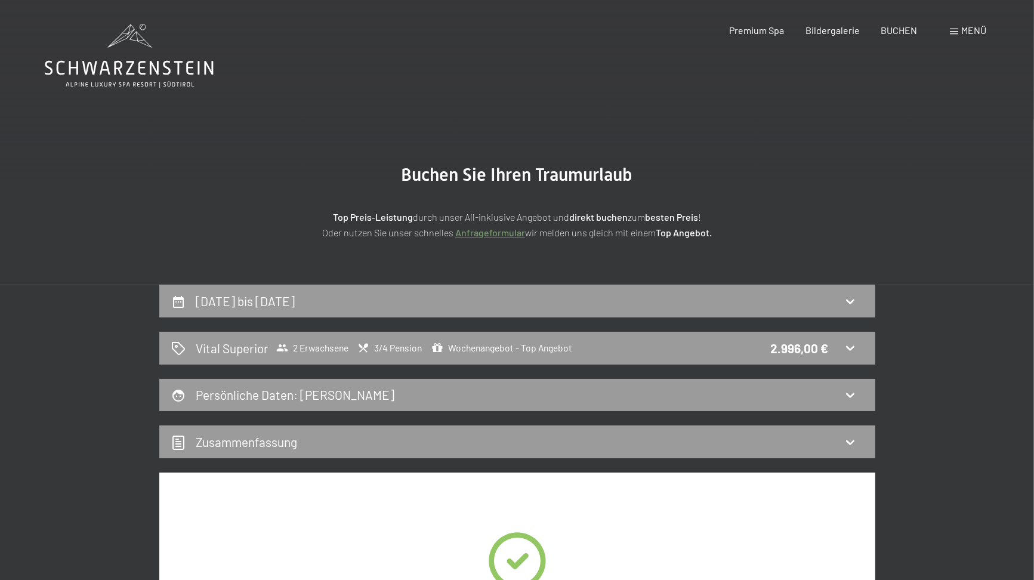
click at [966, 27] on span "Menü" at bounding box center [973, 29] width 25 height 11
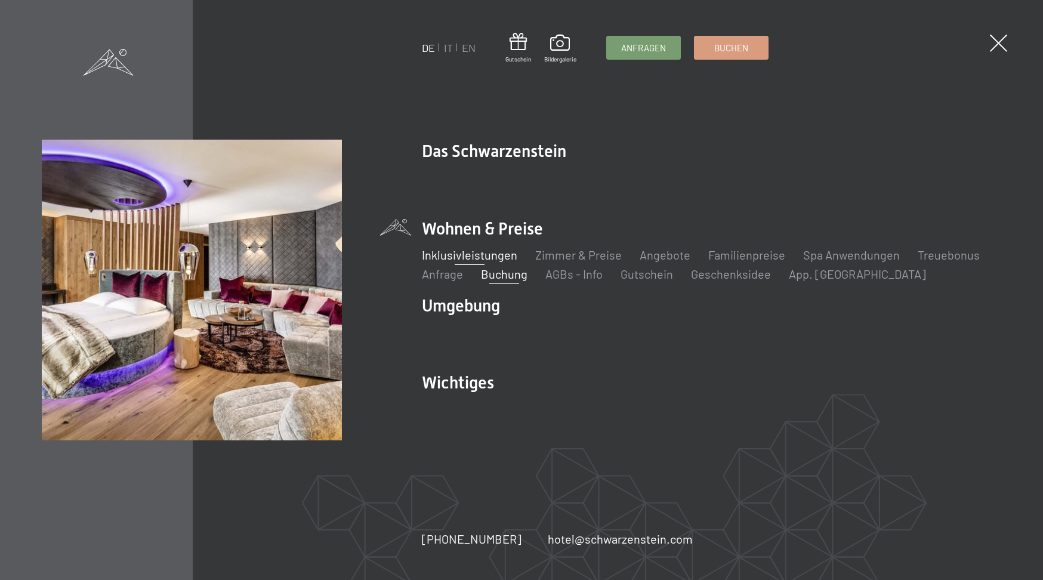
click at [487, 255] on link "Inklusivleistungen" at bounding box center [469, 255] width 95 height 14
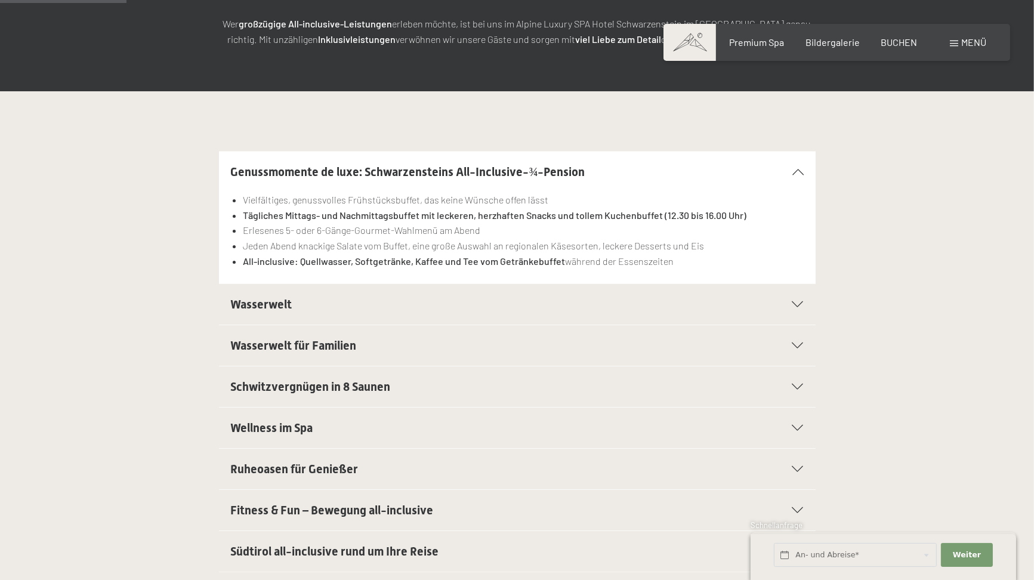
scroll to position [317, 0]
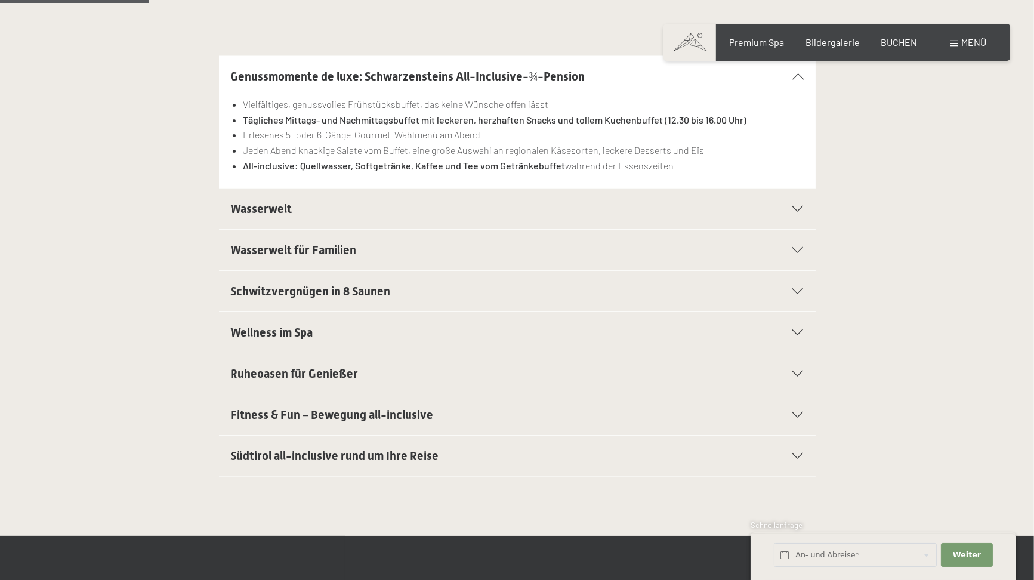
click at [385, 291] on span "Schwitzvergnügen in 8 Saunen" at bounding box center [311, 291] width 160 height 14
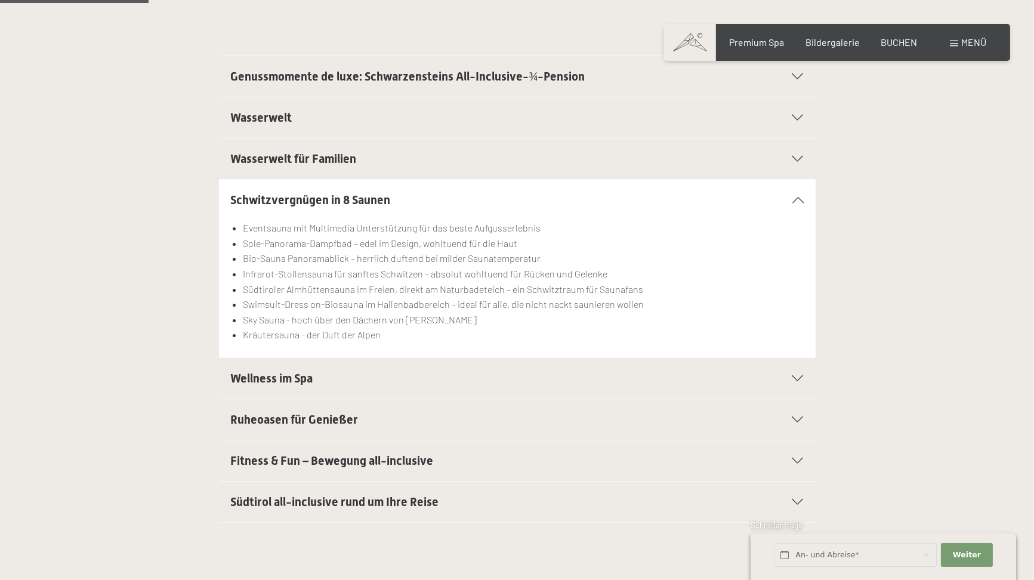
click at [327, 454] on span "Fitness & Fun – Bewegung all-inclusive" at bounding box center [332, 460] width 203 height 14
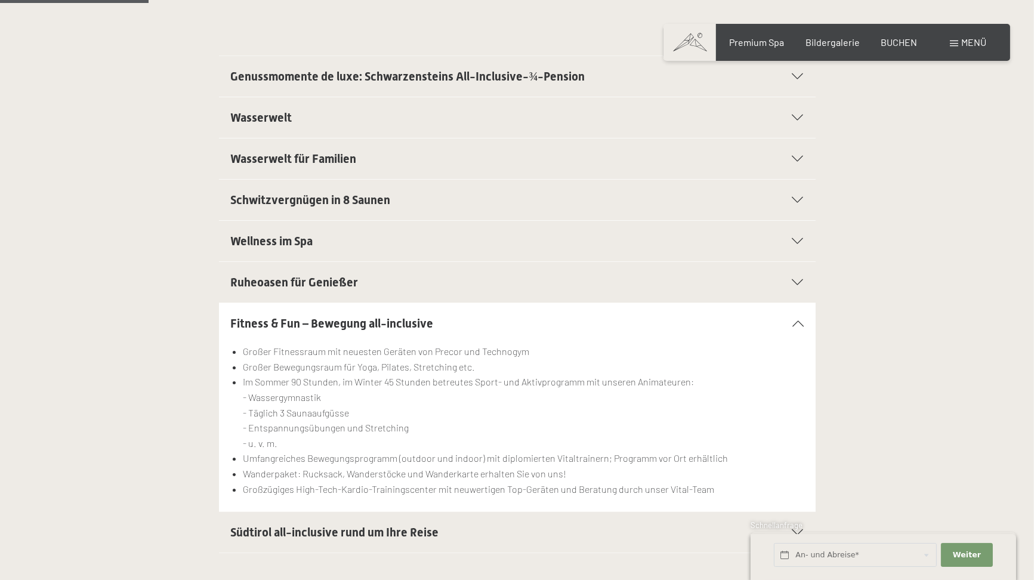
click at [317, 527] on span "Südtirol all-inclusive rund um Ihre Reise" at bounding box center [335, 532] width 208 height 14
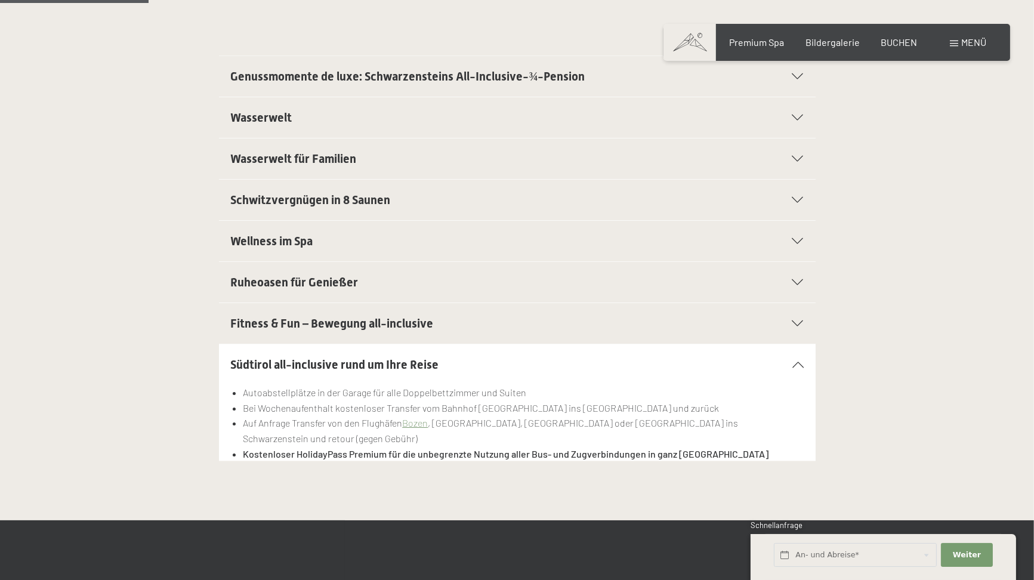
click at [797, 361] on icon at bounding box center [797, 364] width 11 height 6
